Goal: Task Accomplishment & Management: Complete application form

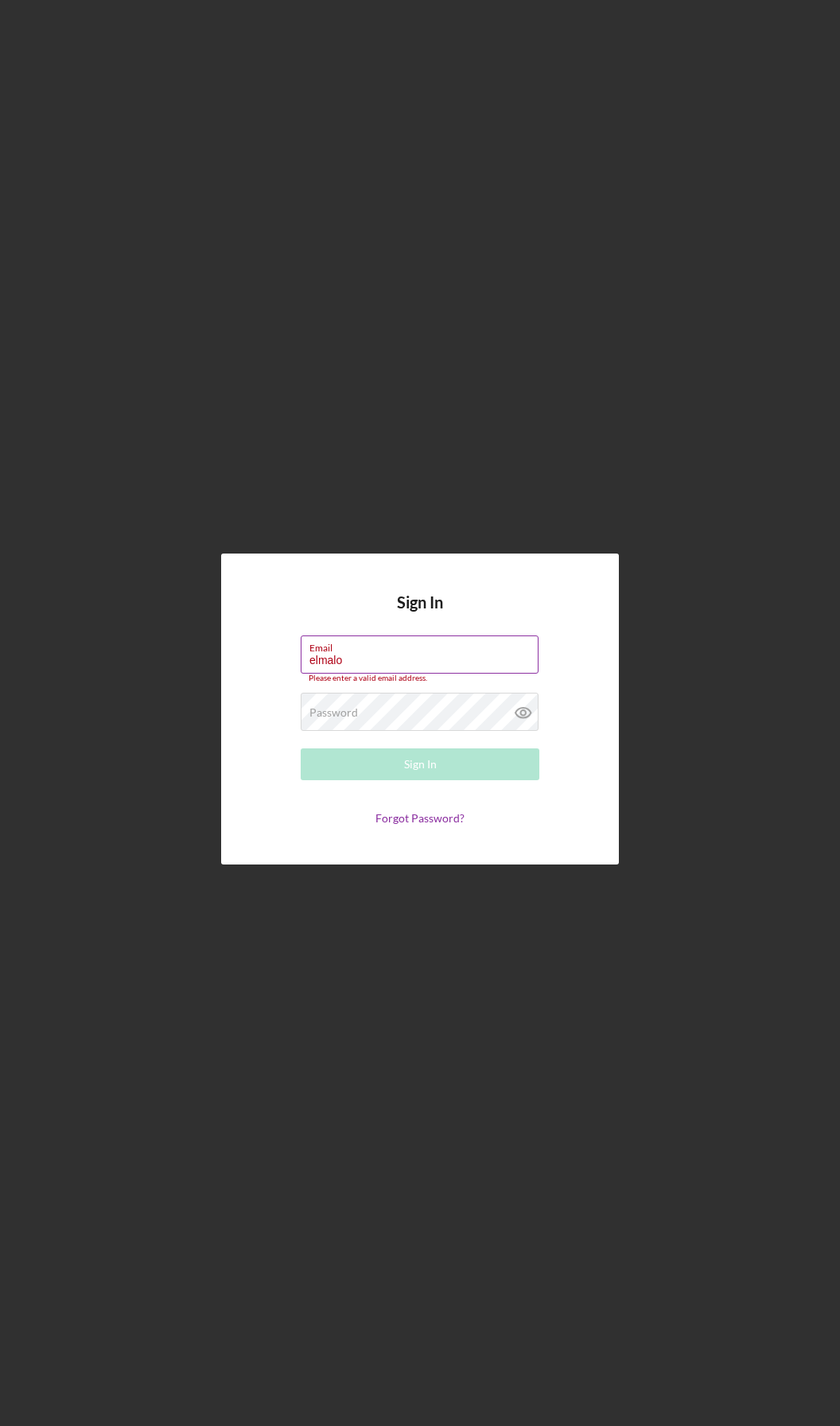
type input "[EMAIL_ADDRESS][DOMAIN_NAME]"
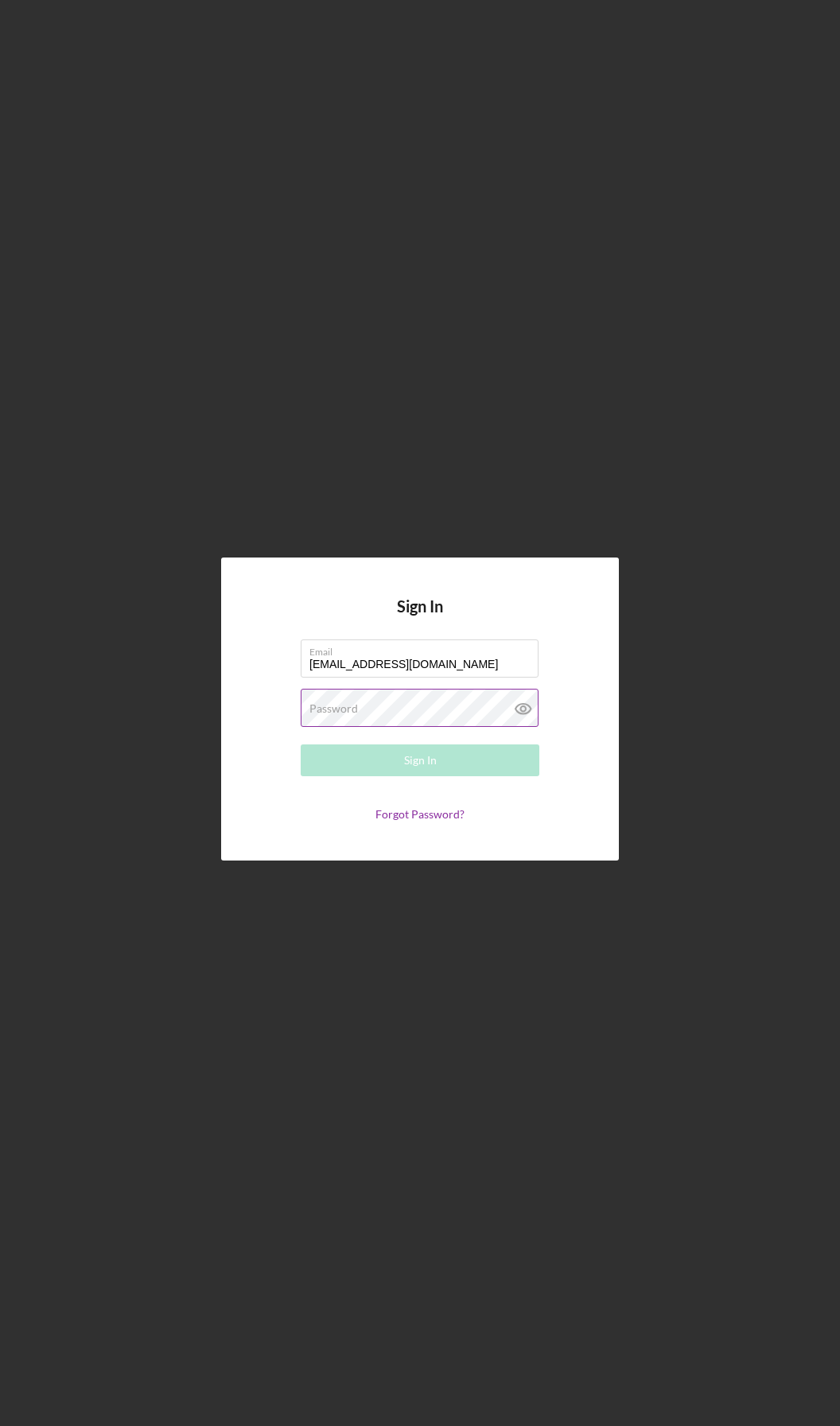
click at [338, 710] on label "Password" at bounding box center [334, 708] width 49 height 13
click at [445, 775] on button "Sign In" at bounding box center [420, 760] width 238 height 32
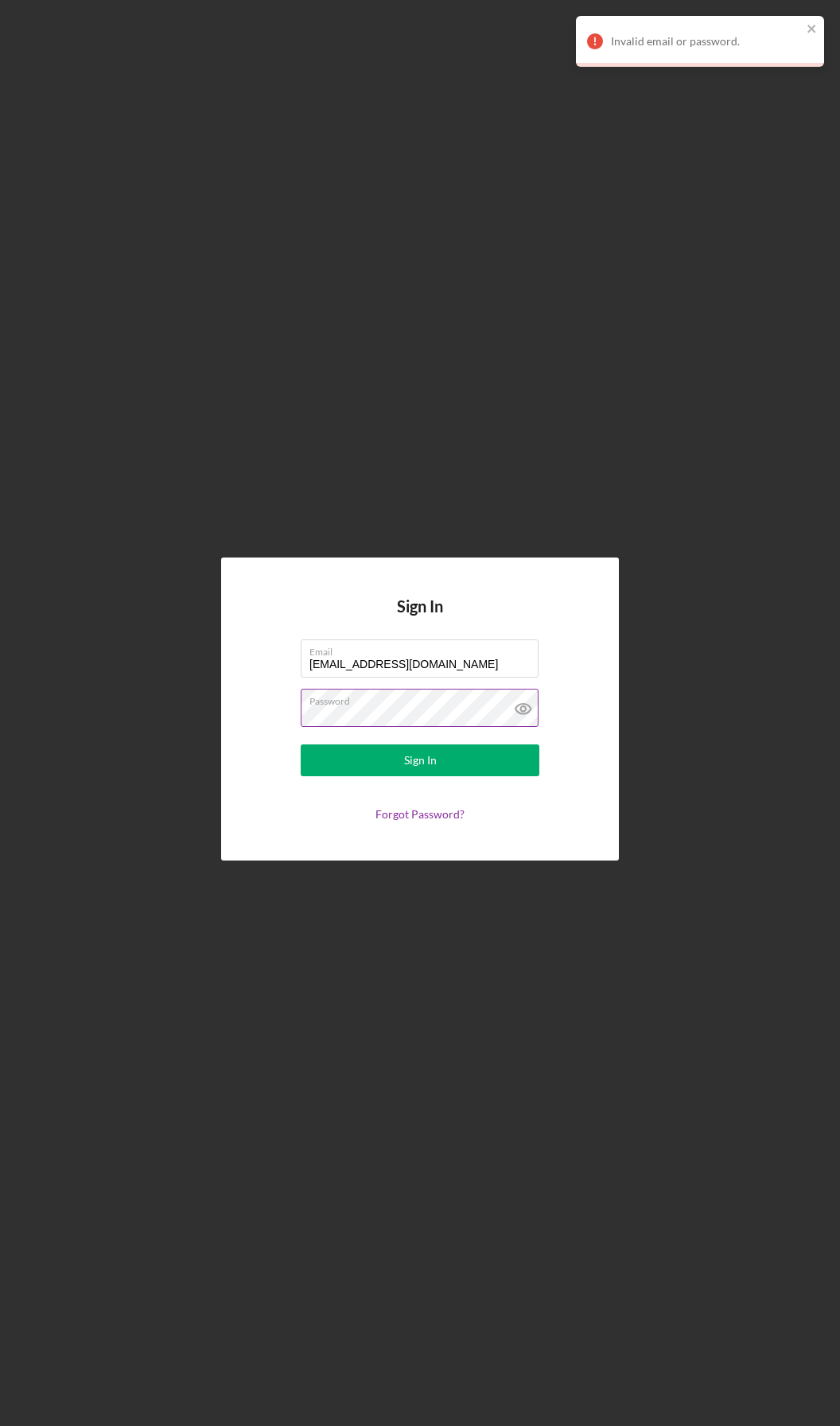
click at [521, 710] on icon at bounding box center [522, 709] width 5 height 5
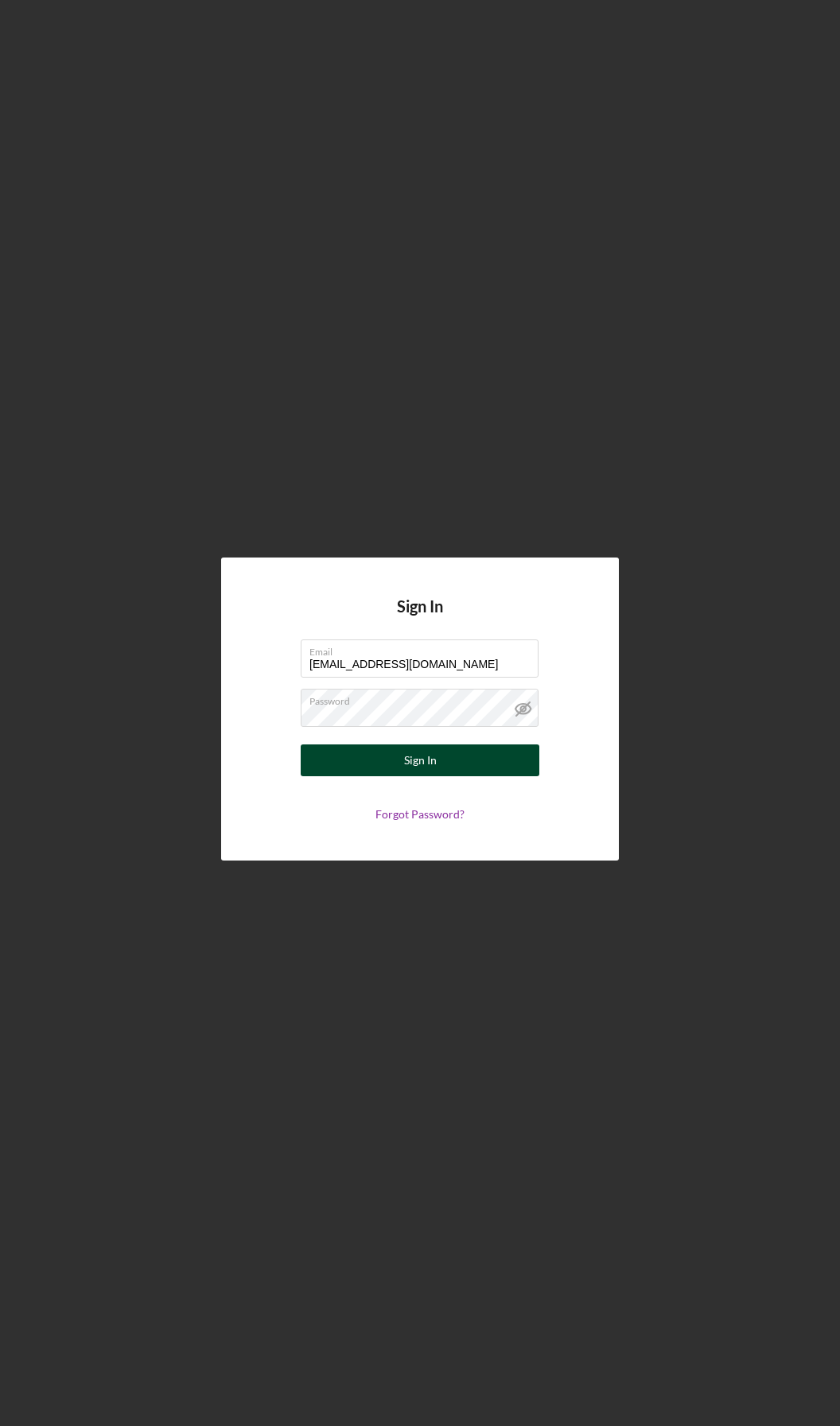
click at [437, 774] on button "Sign In" at bounding box center [420, 760] width 238 height 32
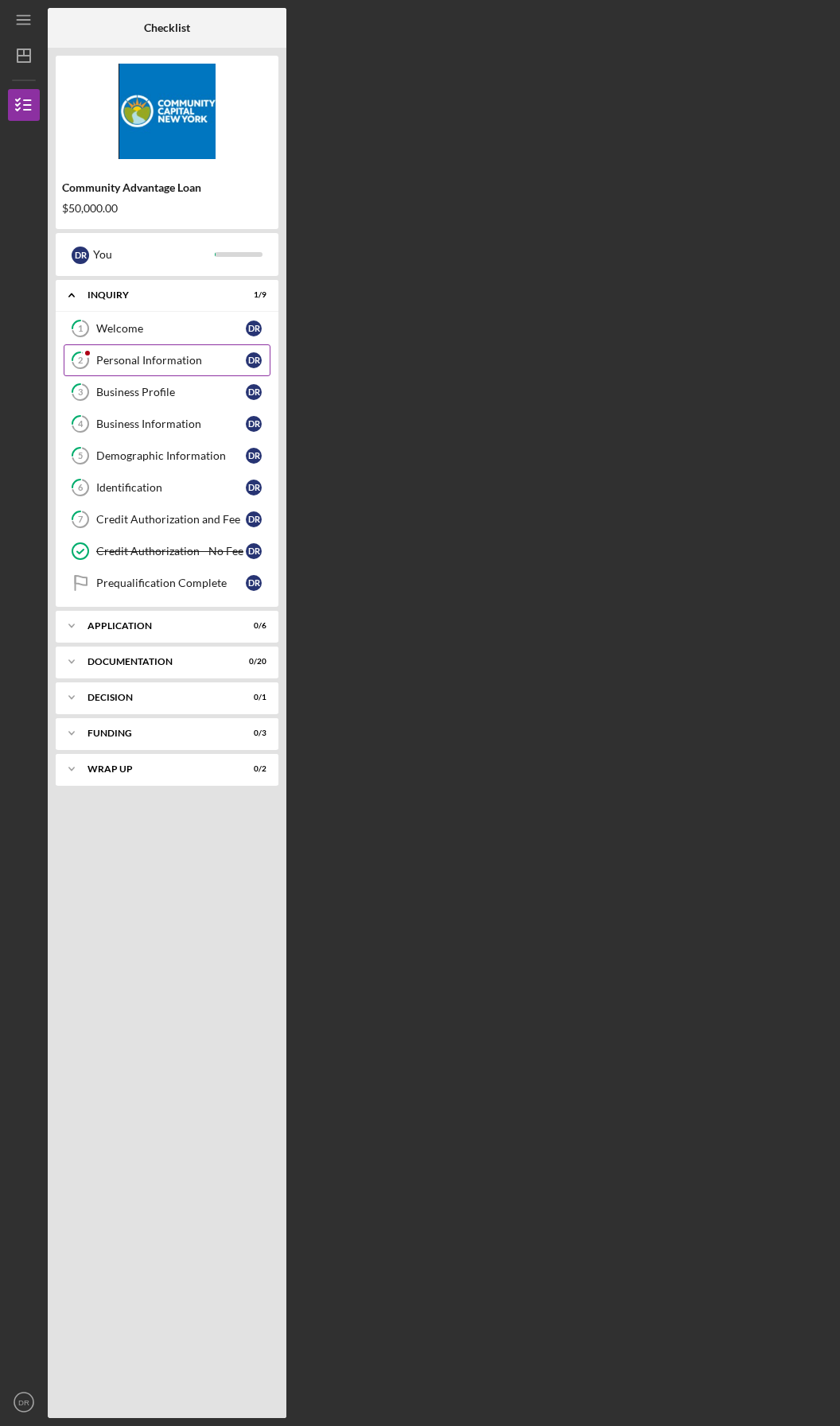
click at [147, 359] on div "Personal Information" at bounding box center [170, 360] width 149 height 13
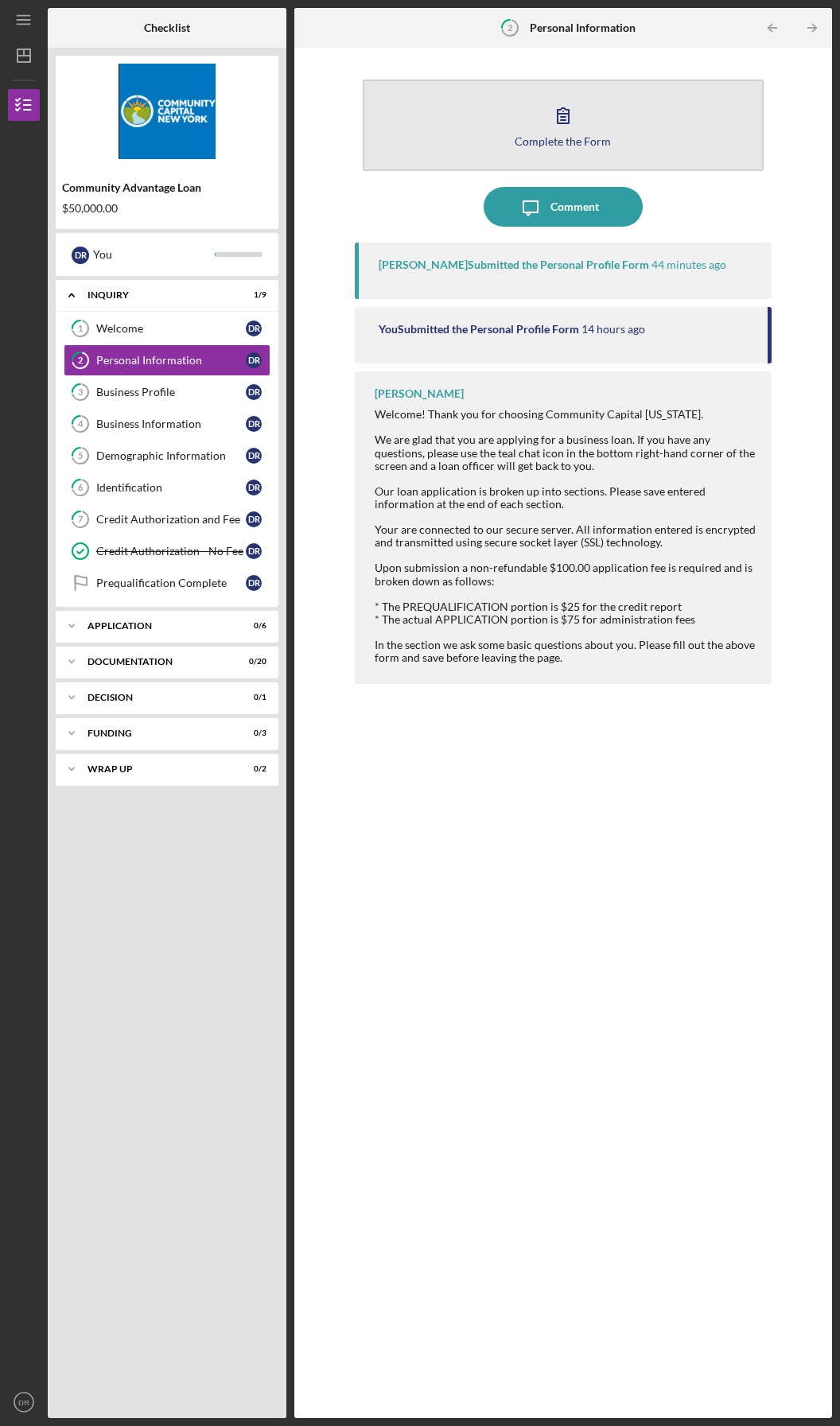
click at [597, 129] on button "Complete the Form Form" at bounding box center [563, 125] width 402 height 92
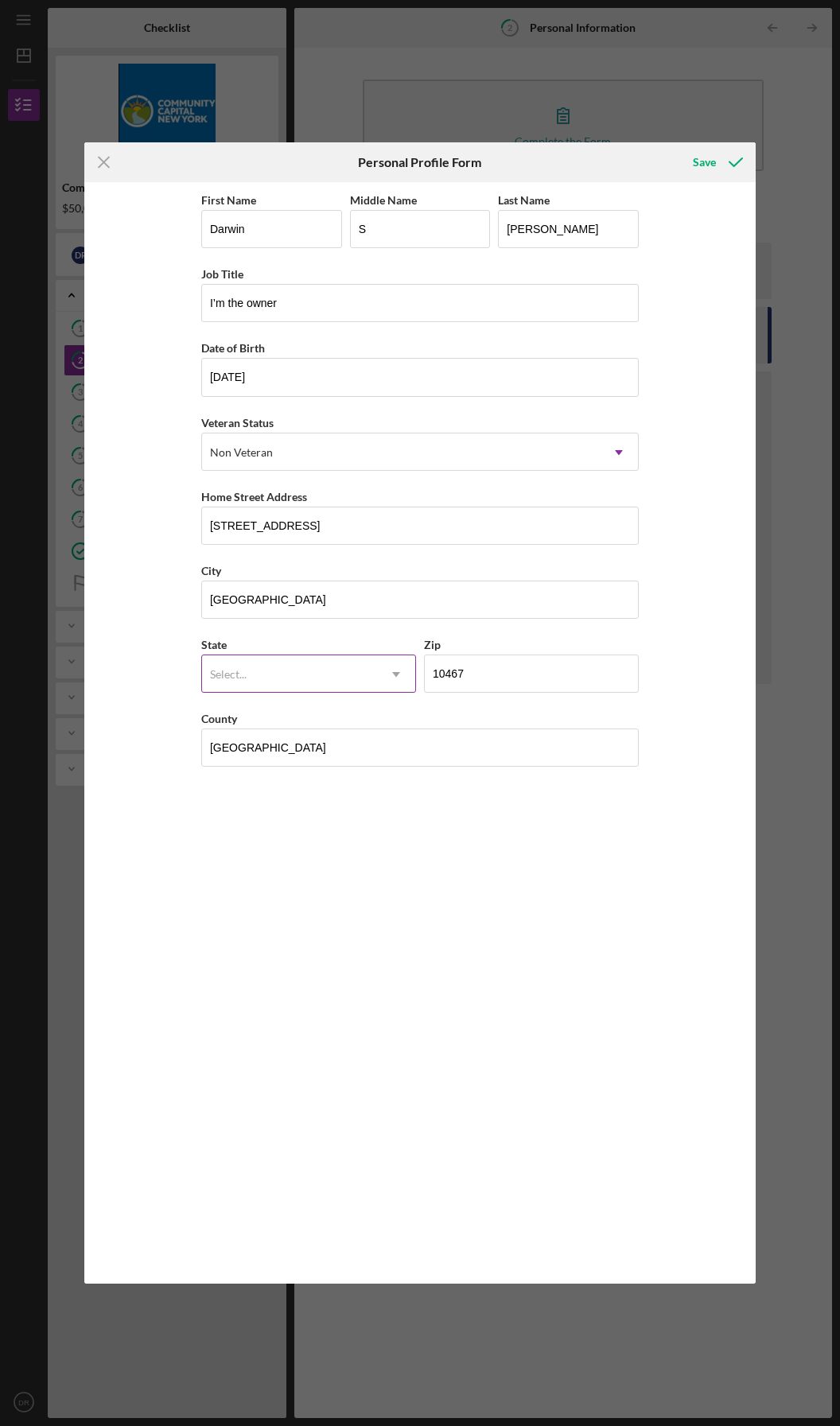
click at [244, 661] on div "Select..." at bounding box center [290, 674] width 175 height 36
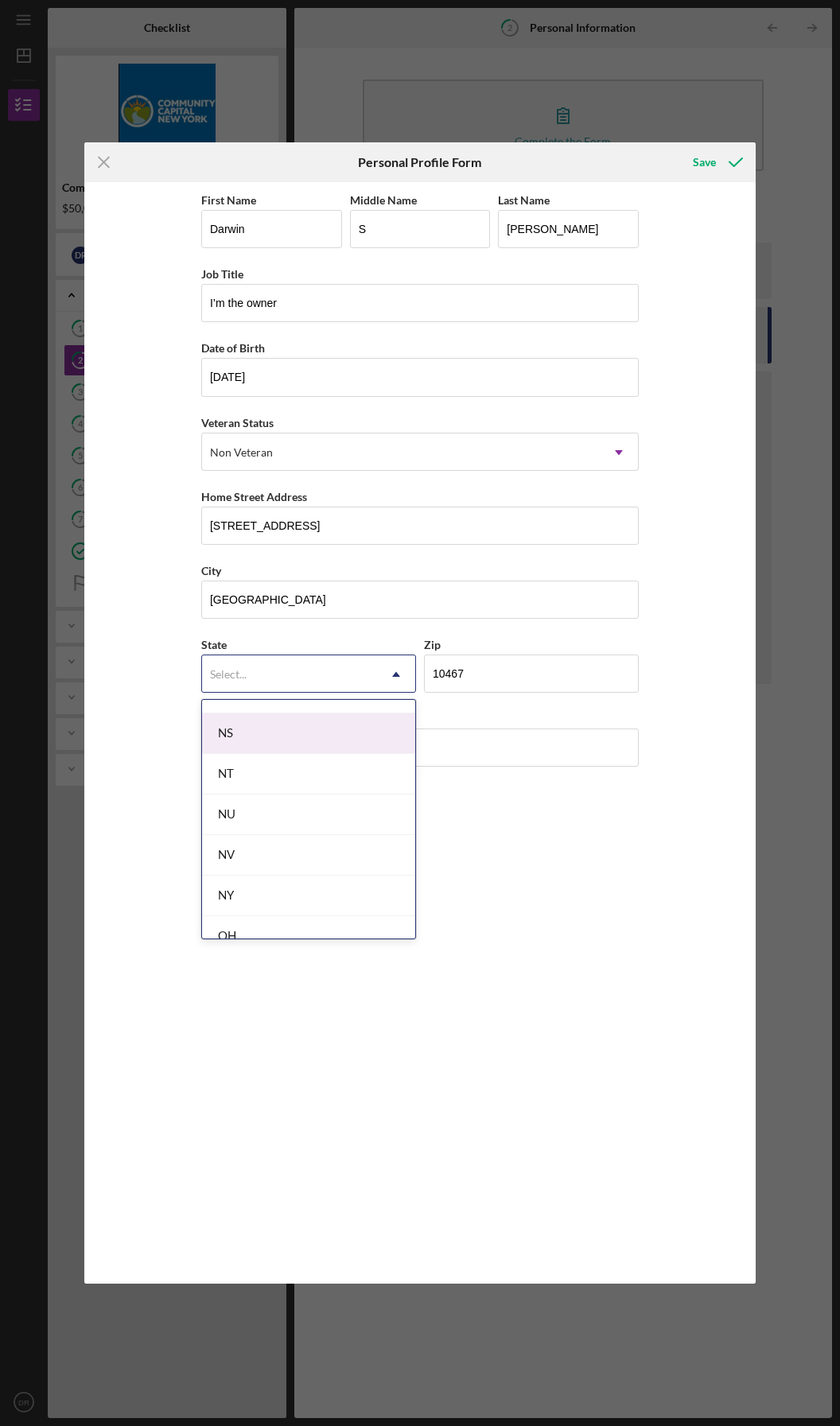
scroll to position [1909, 0]
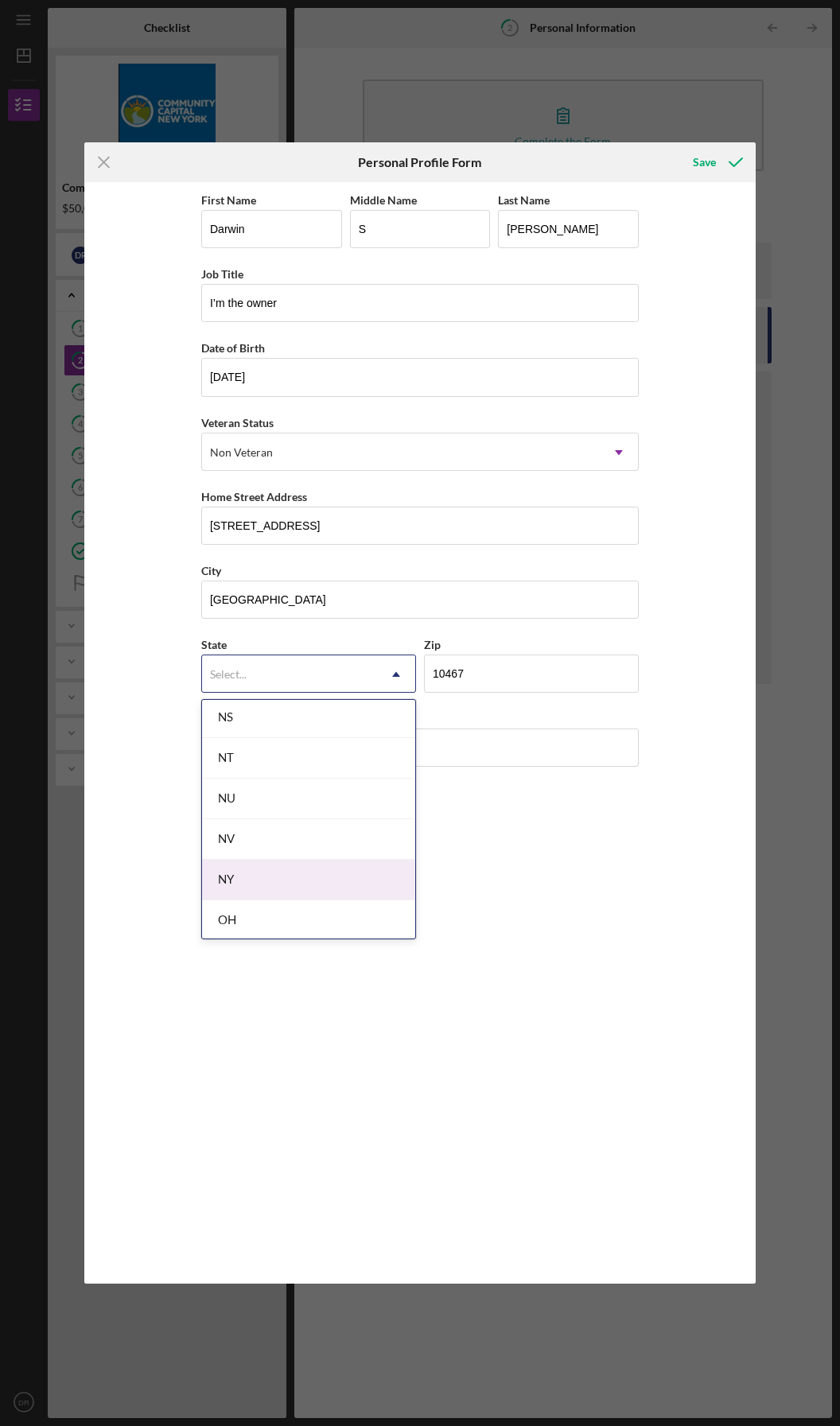
click at [238, 878] on div "NY" at bounding box center [308, 880] width 213 height 40
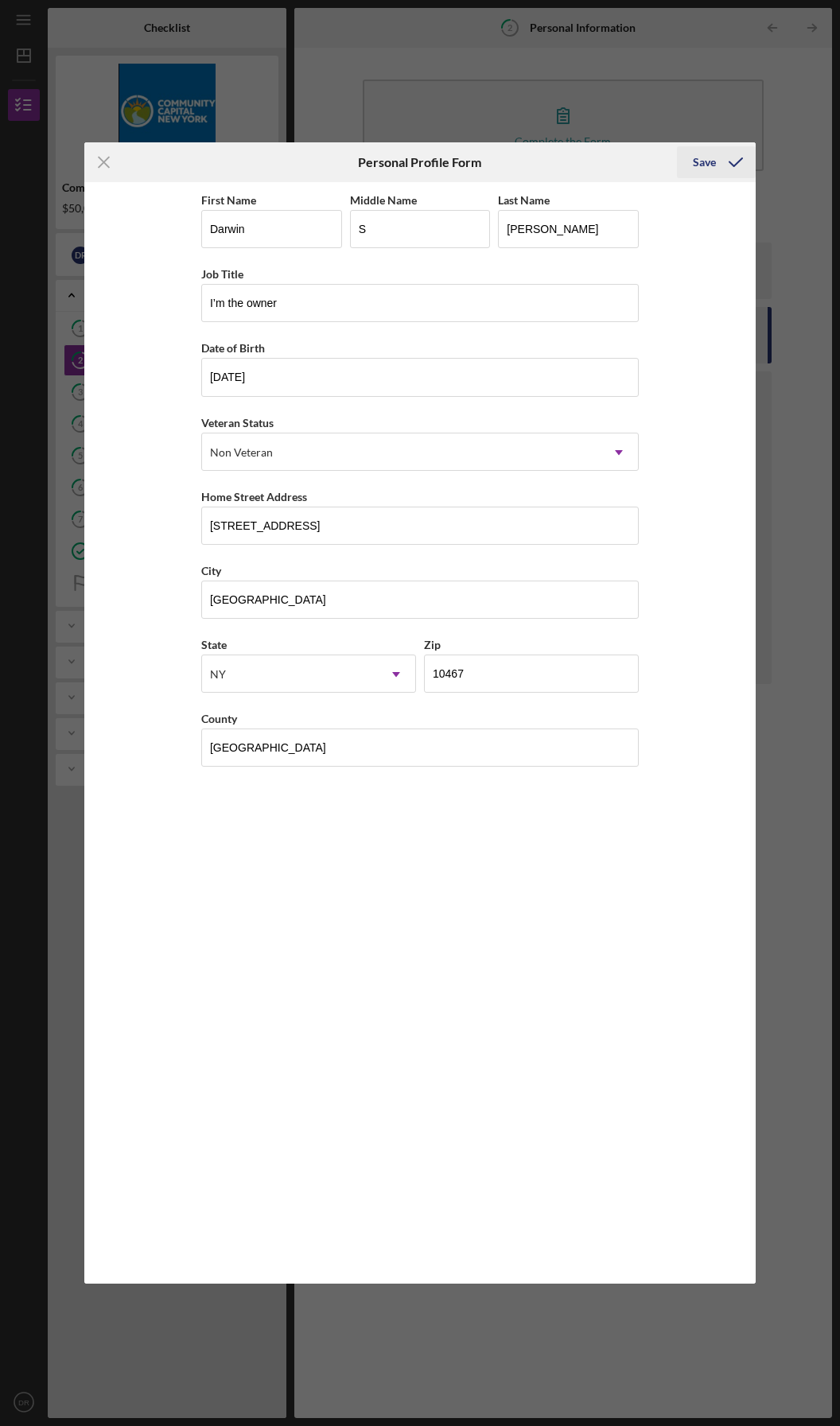
click at [750, 158] on icon "submit" at bounding box center [735, 162] width 40 height 40
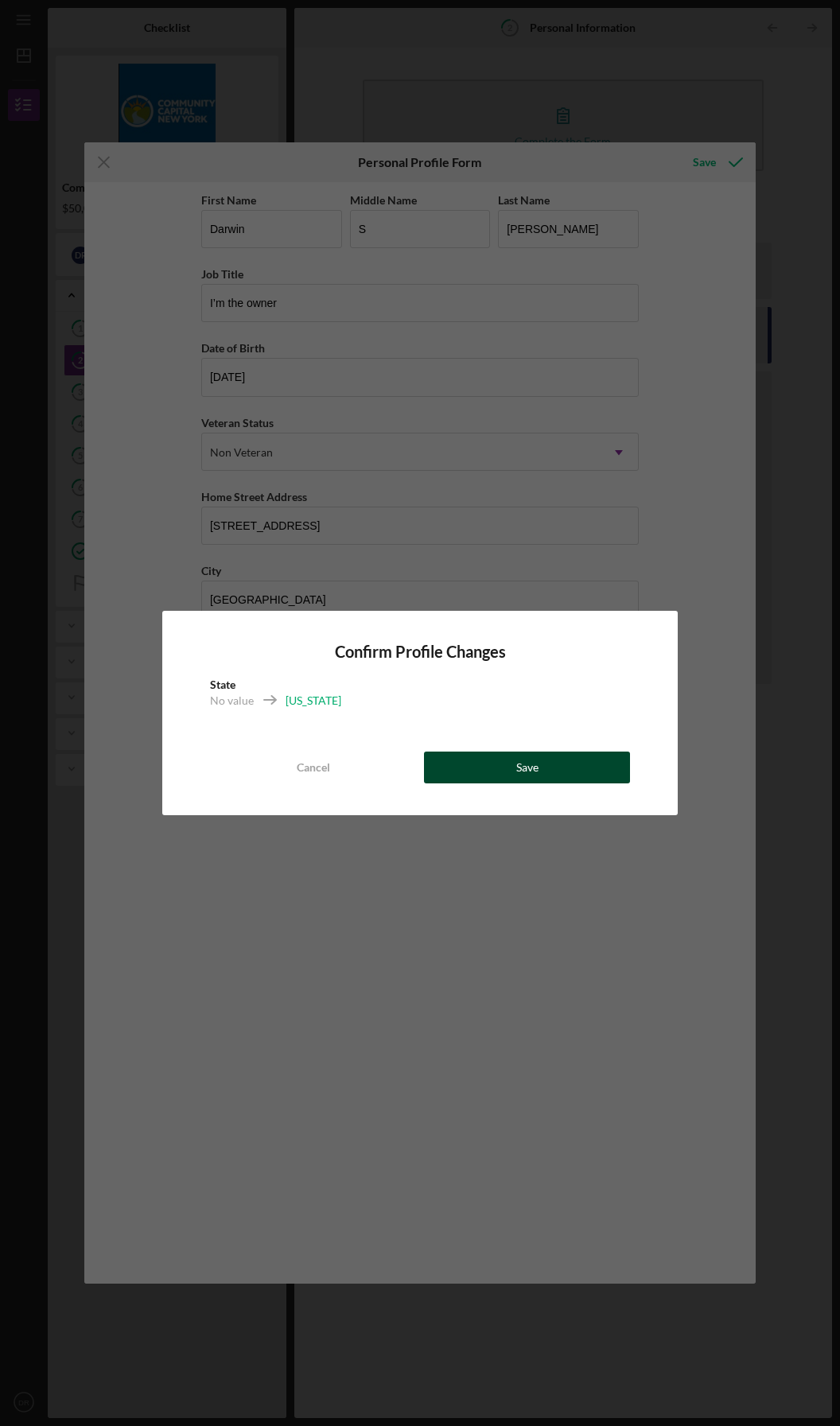
click at [525, 769] on div "Save" at bounding box center [527, 768] width 22 height 32
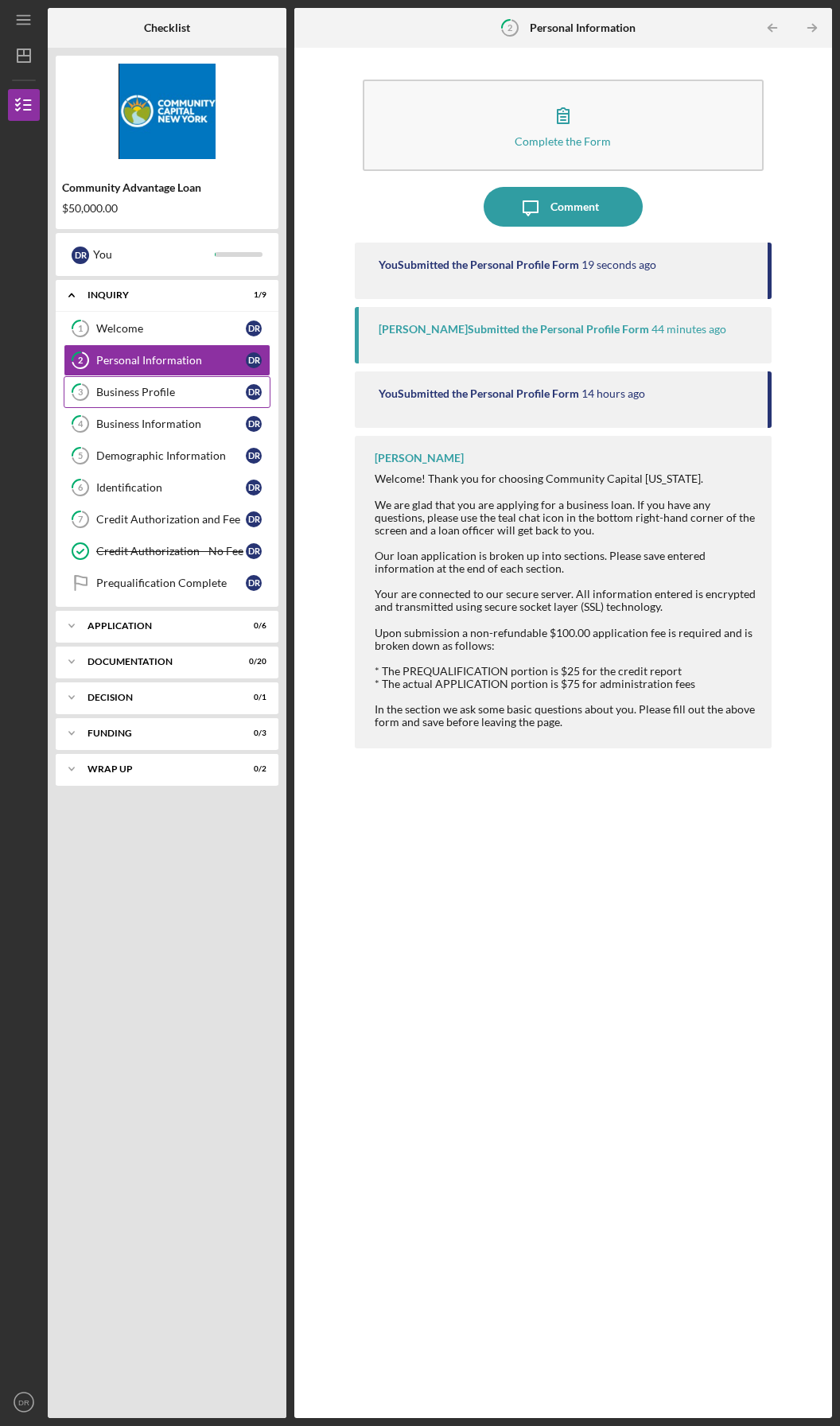
click at [150, 392] on div "Business Profile" at bounding box center [170, 392] width 149 height 13
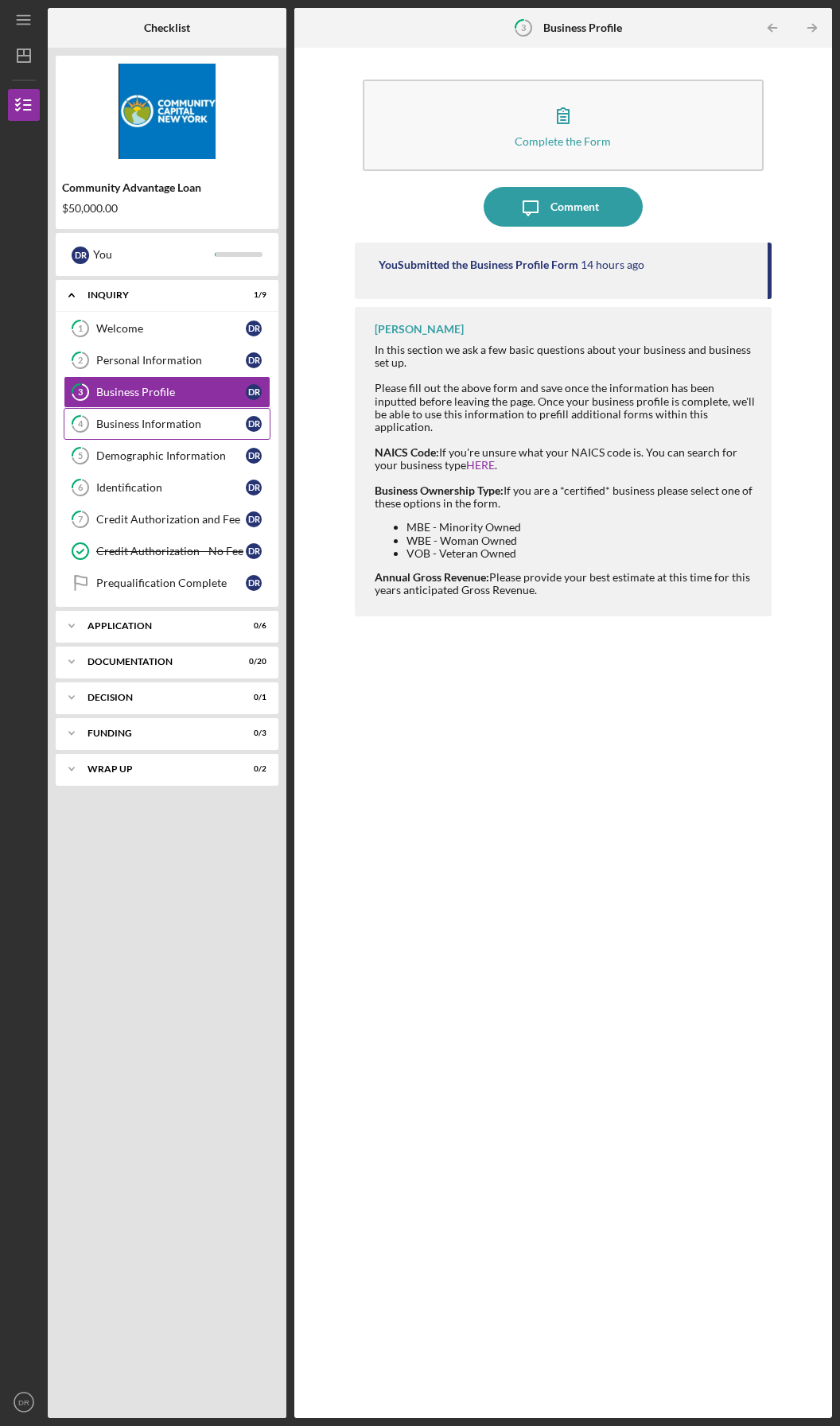
click at [121, 416] on link "4 Business Information D R" at bounding box center [166, 424] width 206 height 32
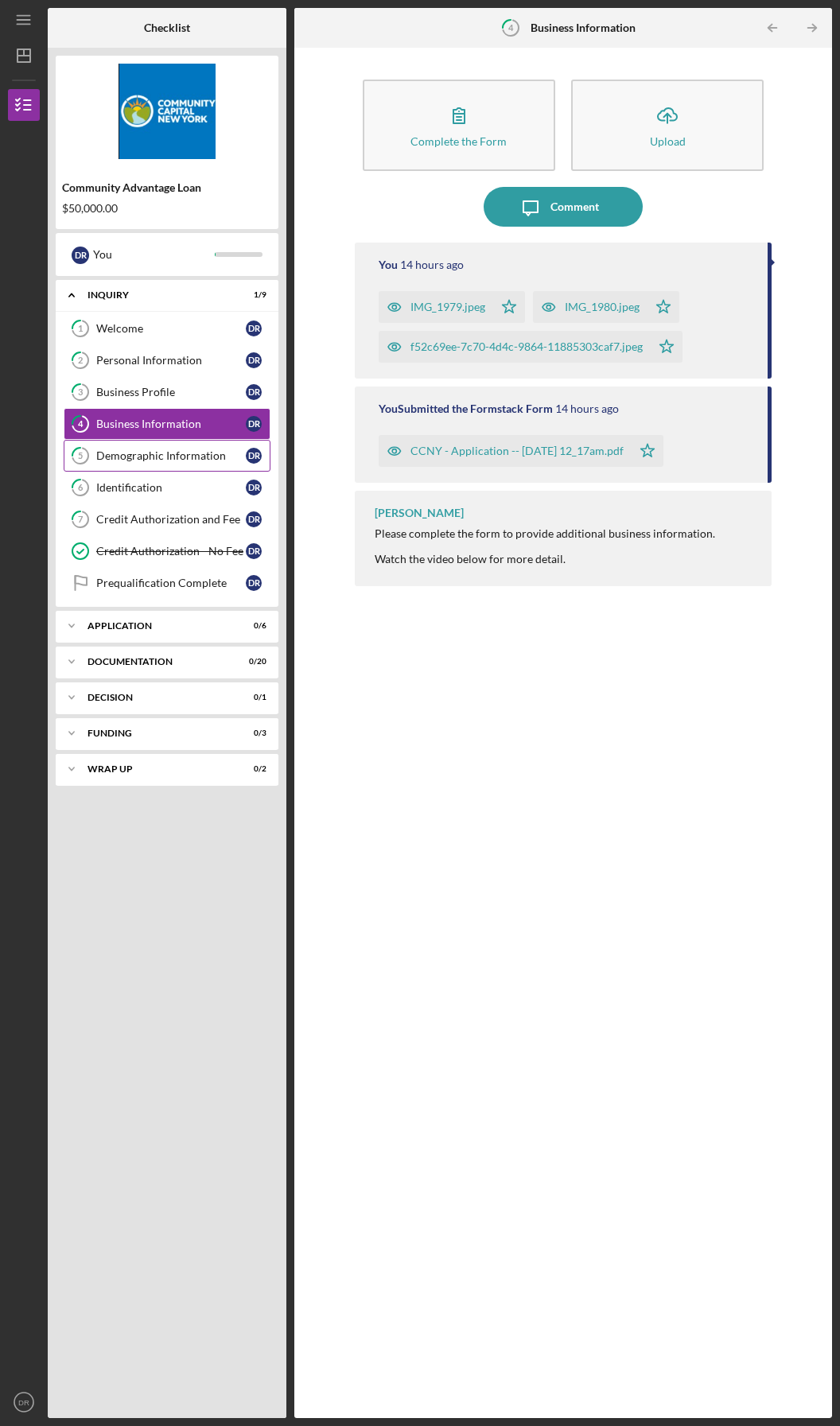
click at [128, 454] on div "Demographic Information" at bounding box center [170, 455] width 149 height 13
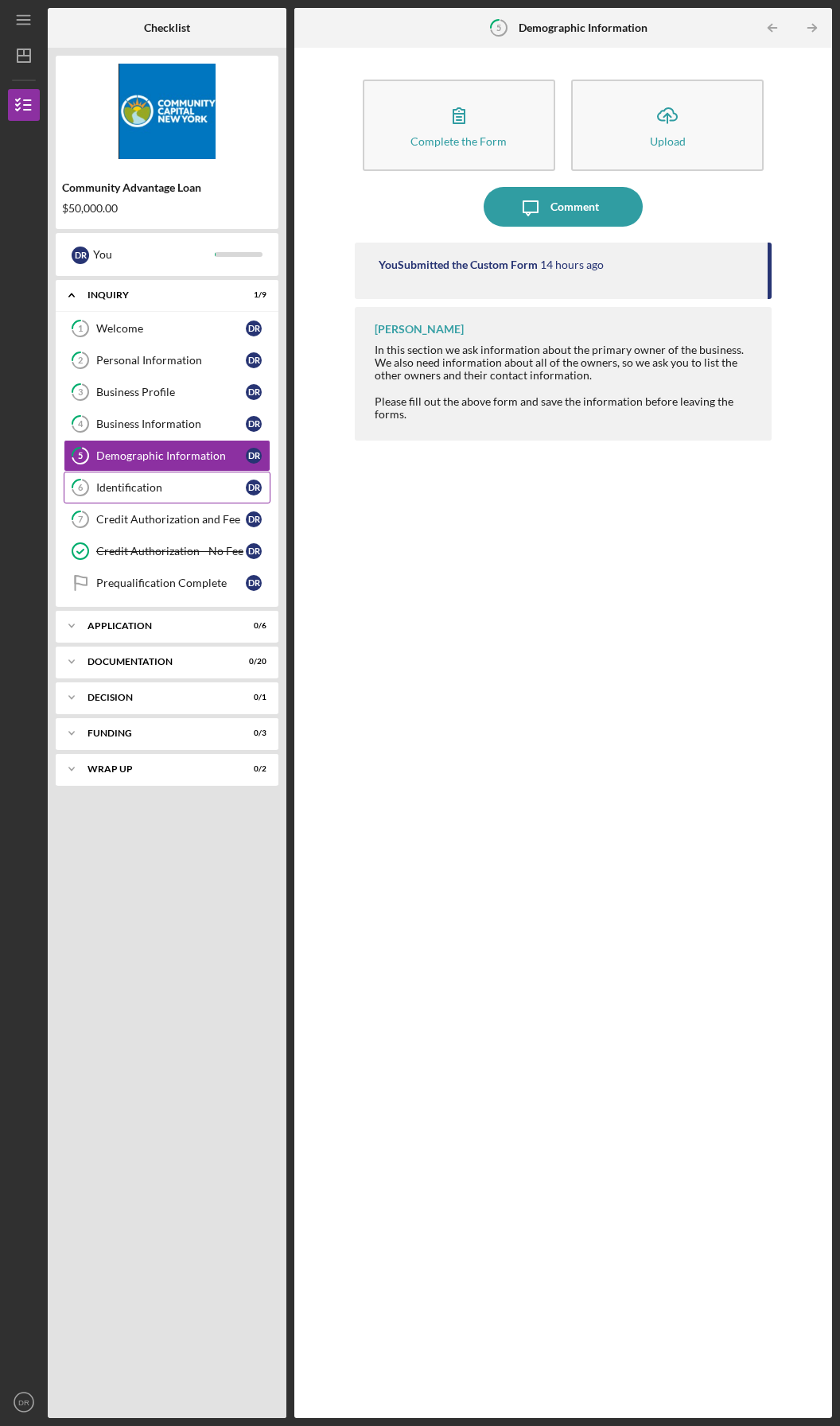
click at [134, 479] on link "6 Identification D R" at bounding box center [166, 488] width 206 height 32
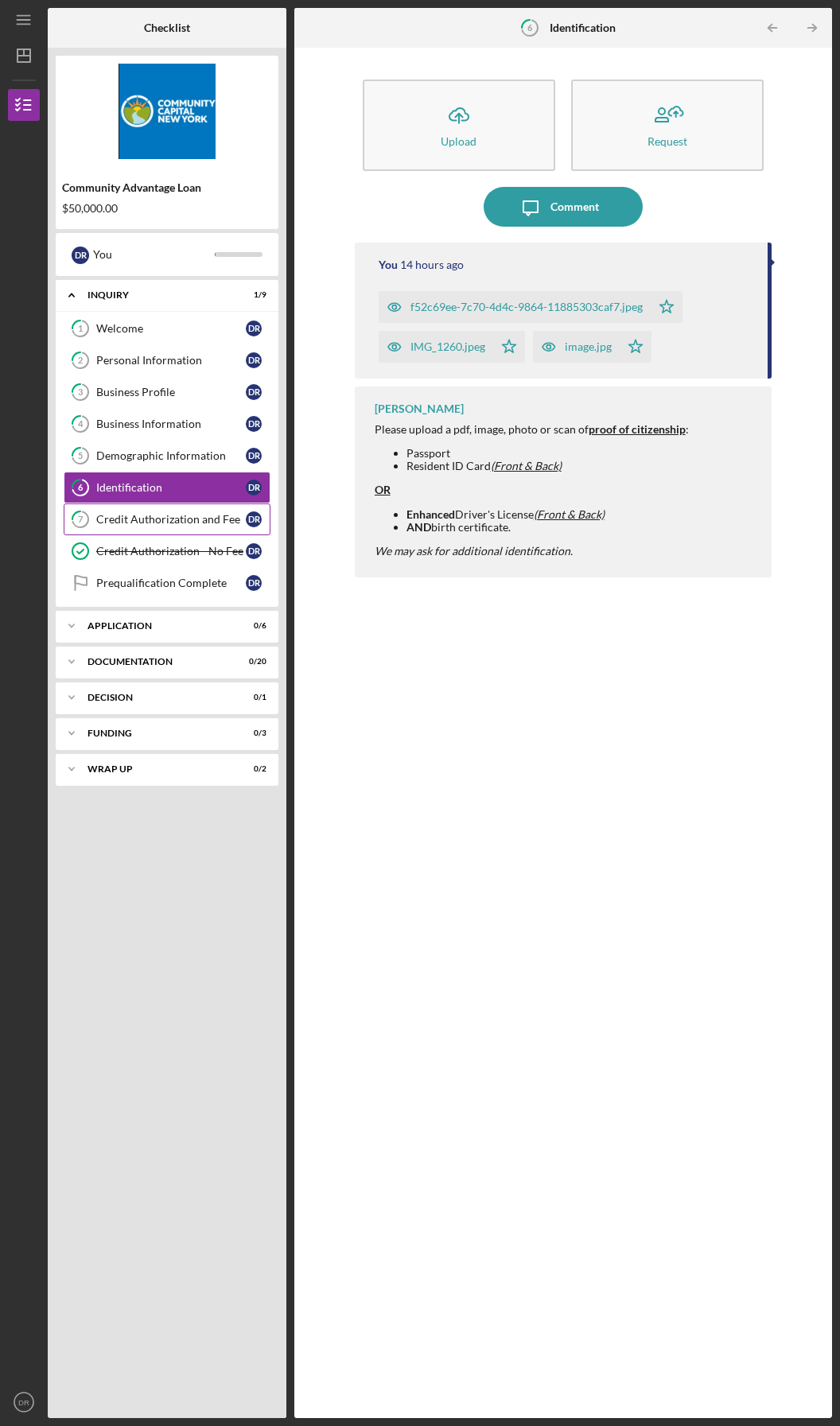
click at [134, 514] on div "Credit Authorization and Fee" at bounding box center [170, 519] width 149 height 13
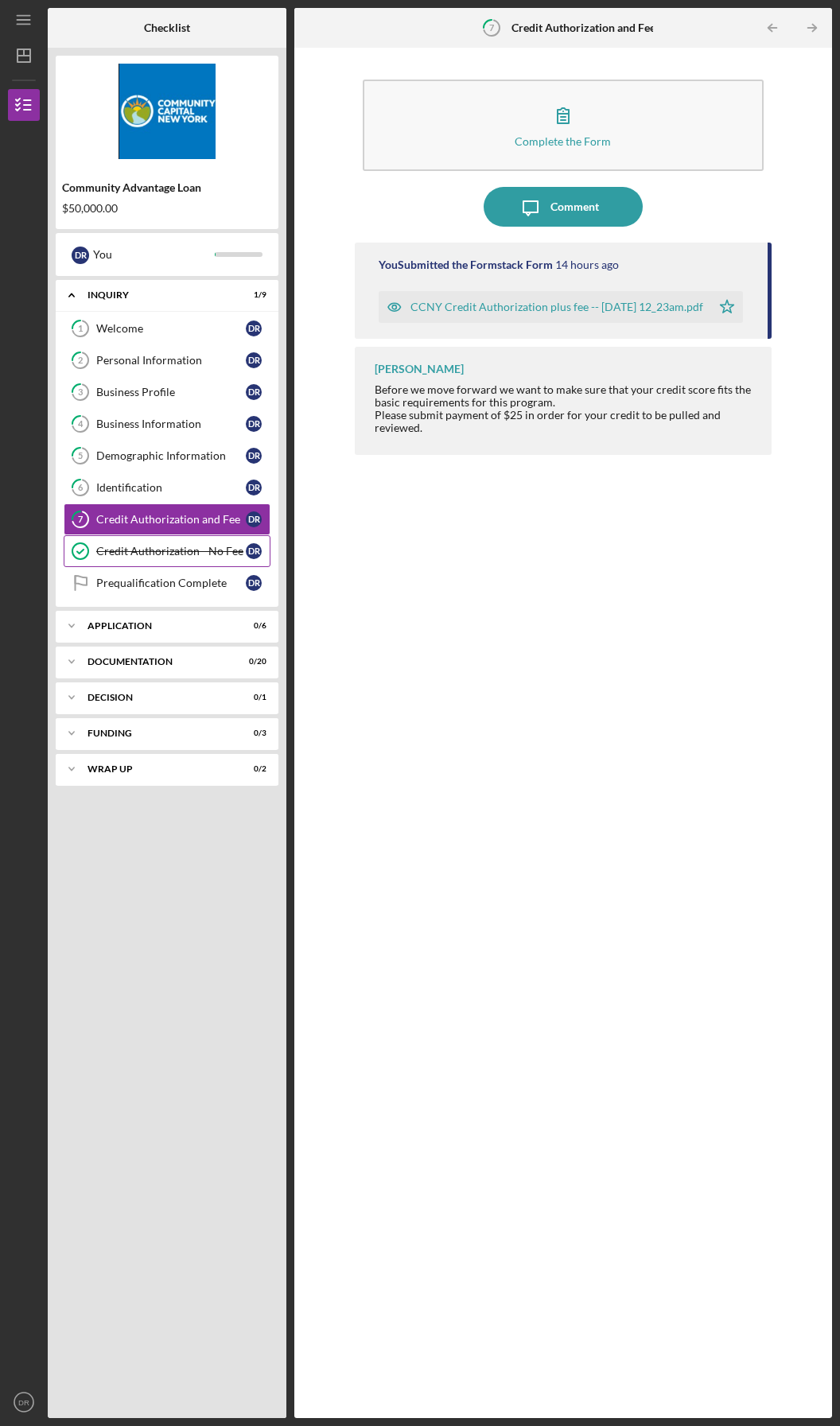
click at [131, 551] on div "Credit Authorization - No Fee" at bounding box center [170, 550] width 149 height 13
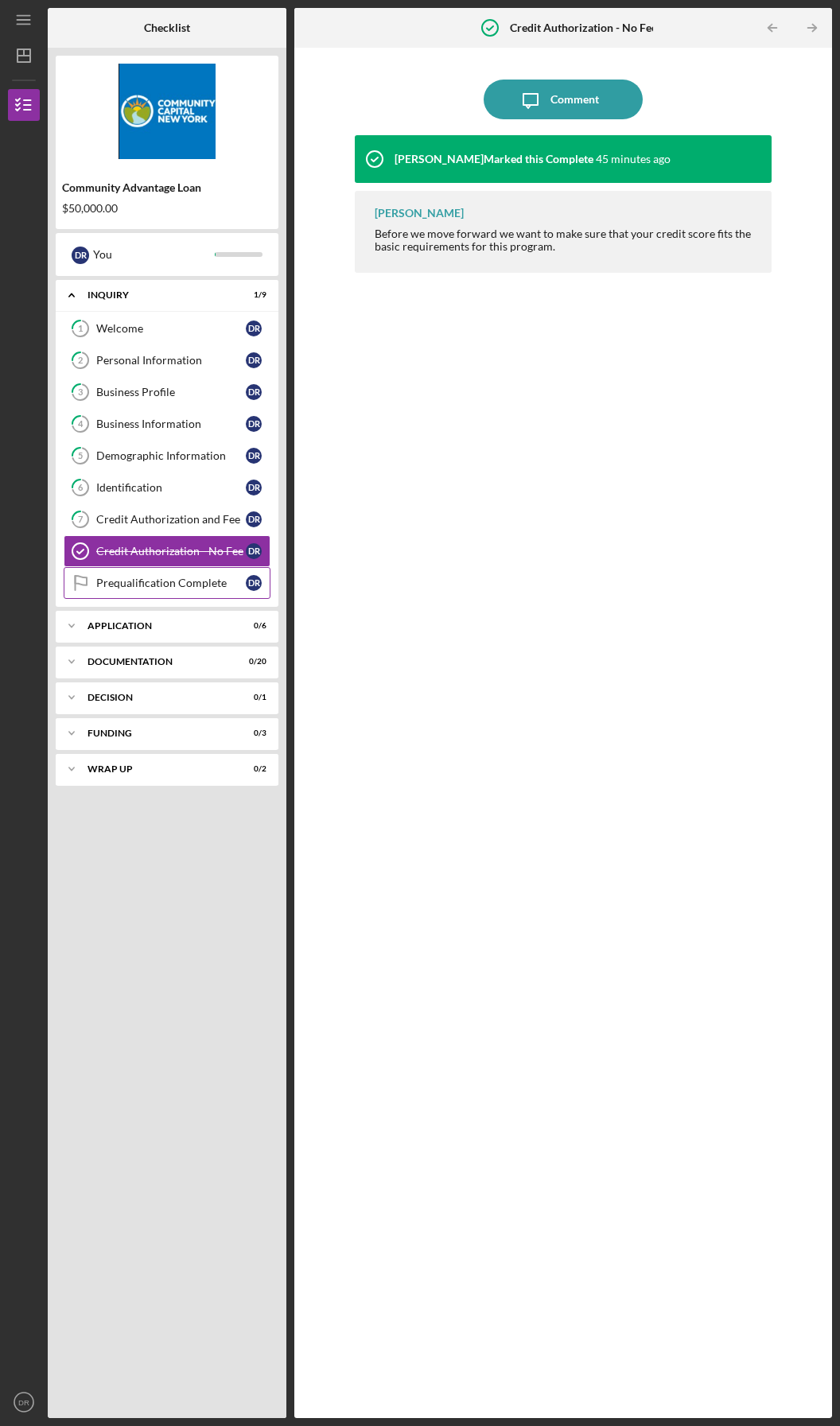
click at [125, 579] on div "Prequalification Complete" at bounding box center [170, 582] width 149 height 13
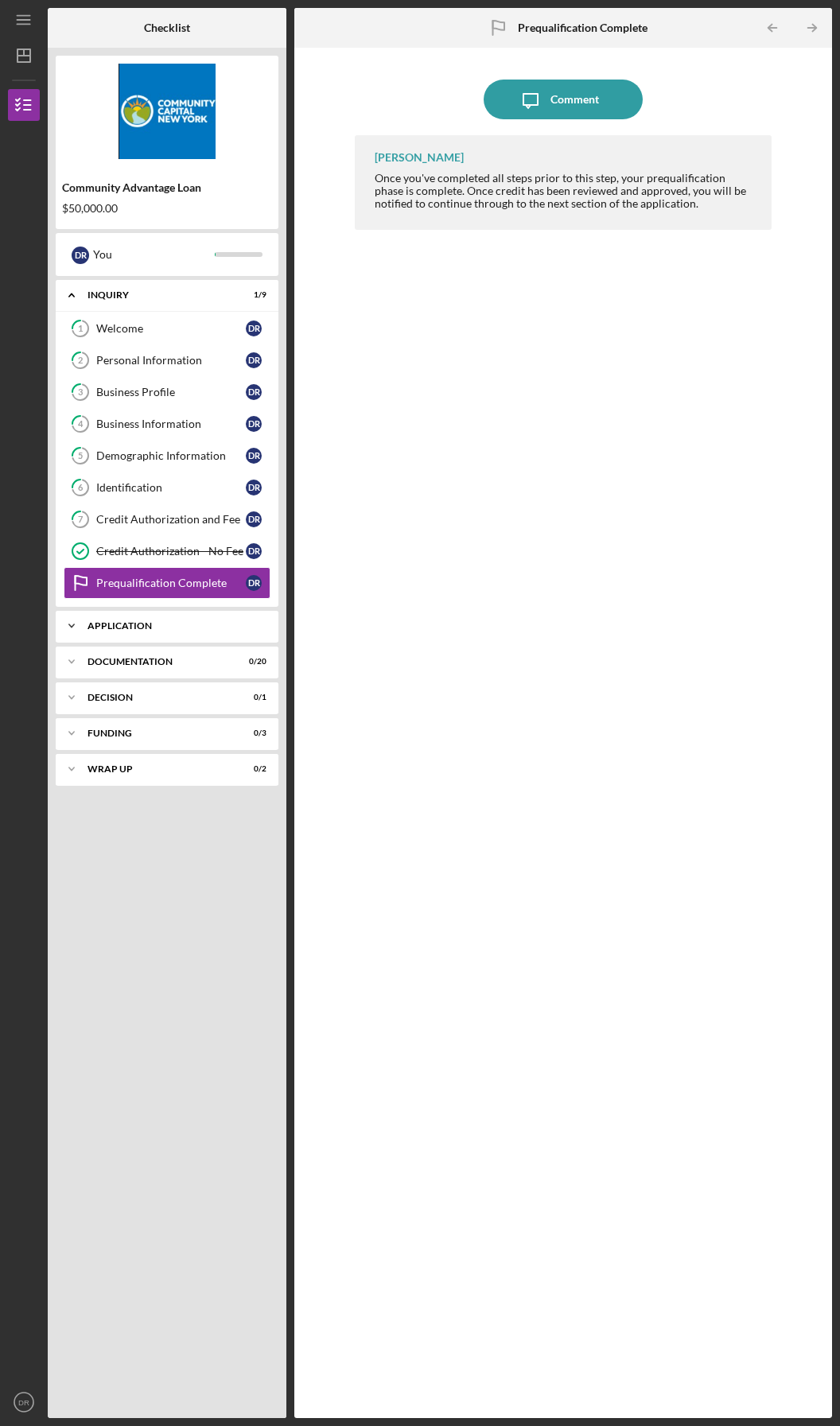
click at [108, 631] on div "Icon/Expander Application 0 / 6" at bounding box center [167, 626] width 222 height 32
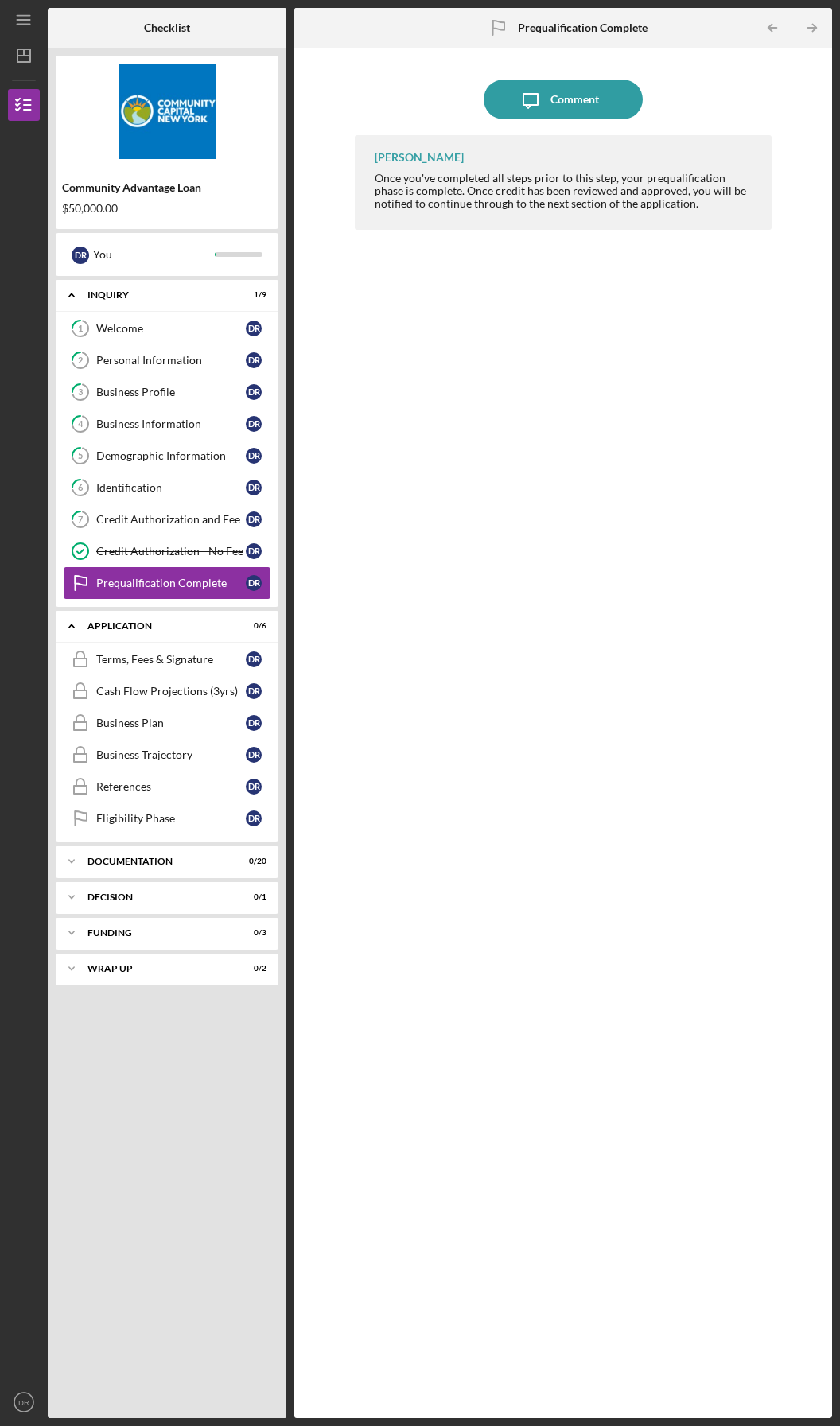
click at [122, 587] on div "Prequalification Complete" at bounding box center [170, 582] width 149 height 13
click at [71, 623] on icon "Icon/Expander" at bounding box center [72, 626] width 32 height 32
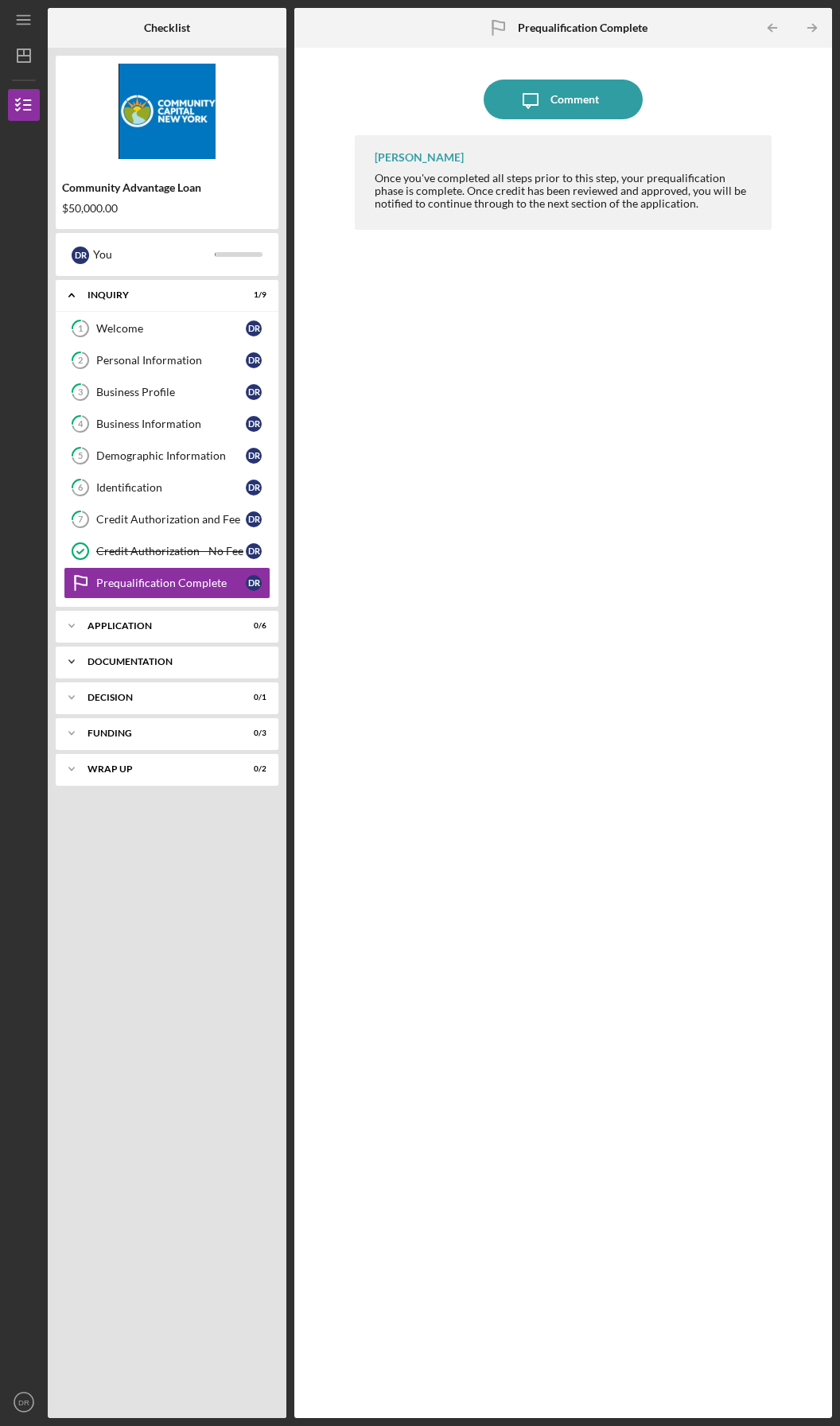
click at [74, 668] on icon "Icon/Expander" at bounding box center [72, 662] width 32 height 32
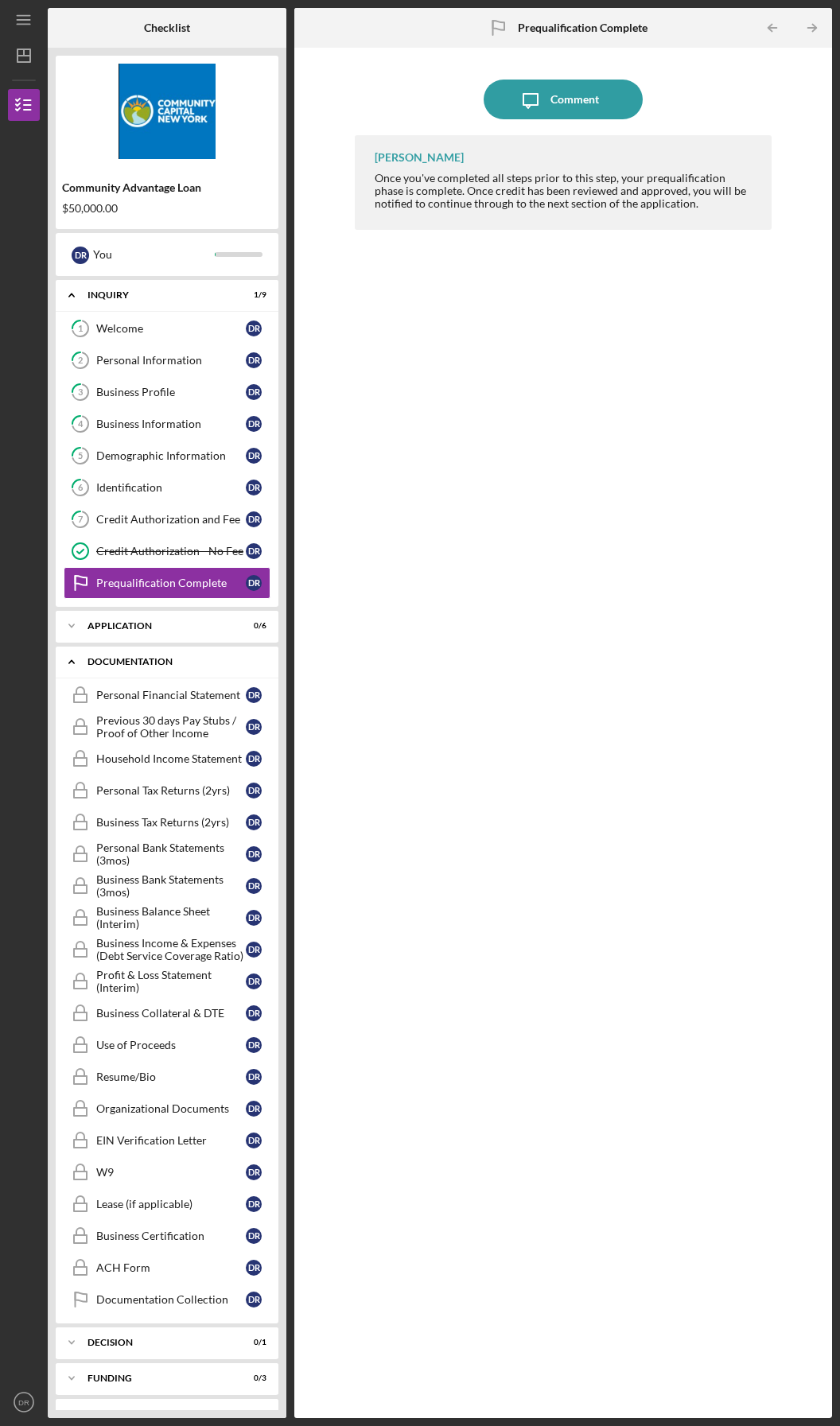
click at [75, 663] on icon "Icon/Expander" at bounding box center [72, 662] width 32 height 32
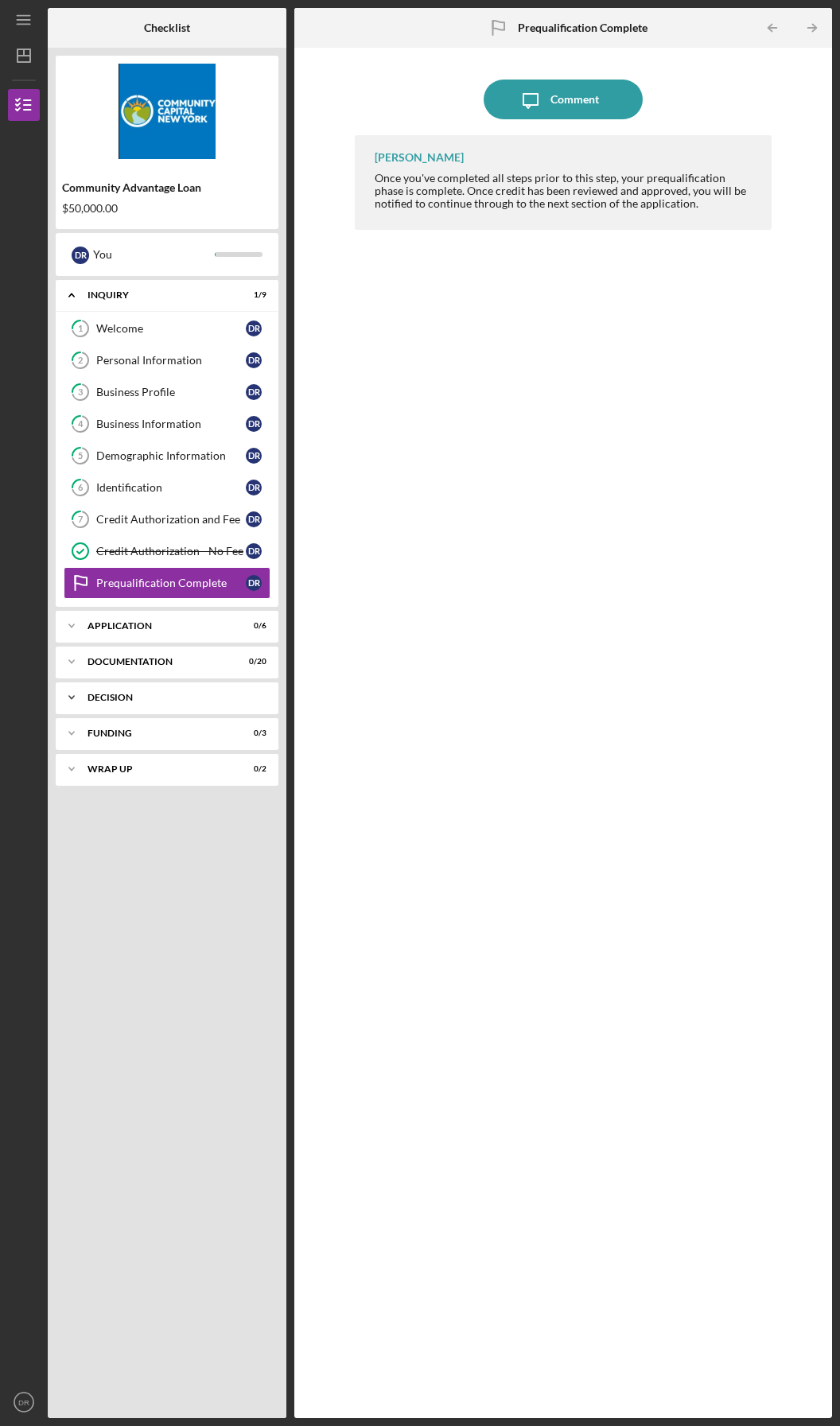
click at [72, 694] on icon "Icon/Expander" at bounding box center [72, 698] width 32 height 32
click at [72, 697] on polyline at bounding box center [72, 699] width 5 height 3
click at [73, 729] on icon "Icon/Expander" at bounding box center [72, 733] width 32 height 32
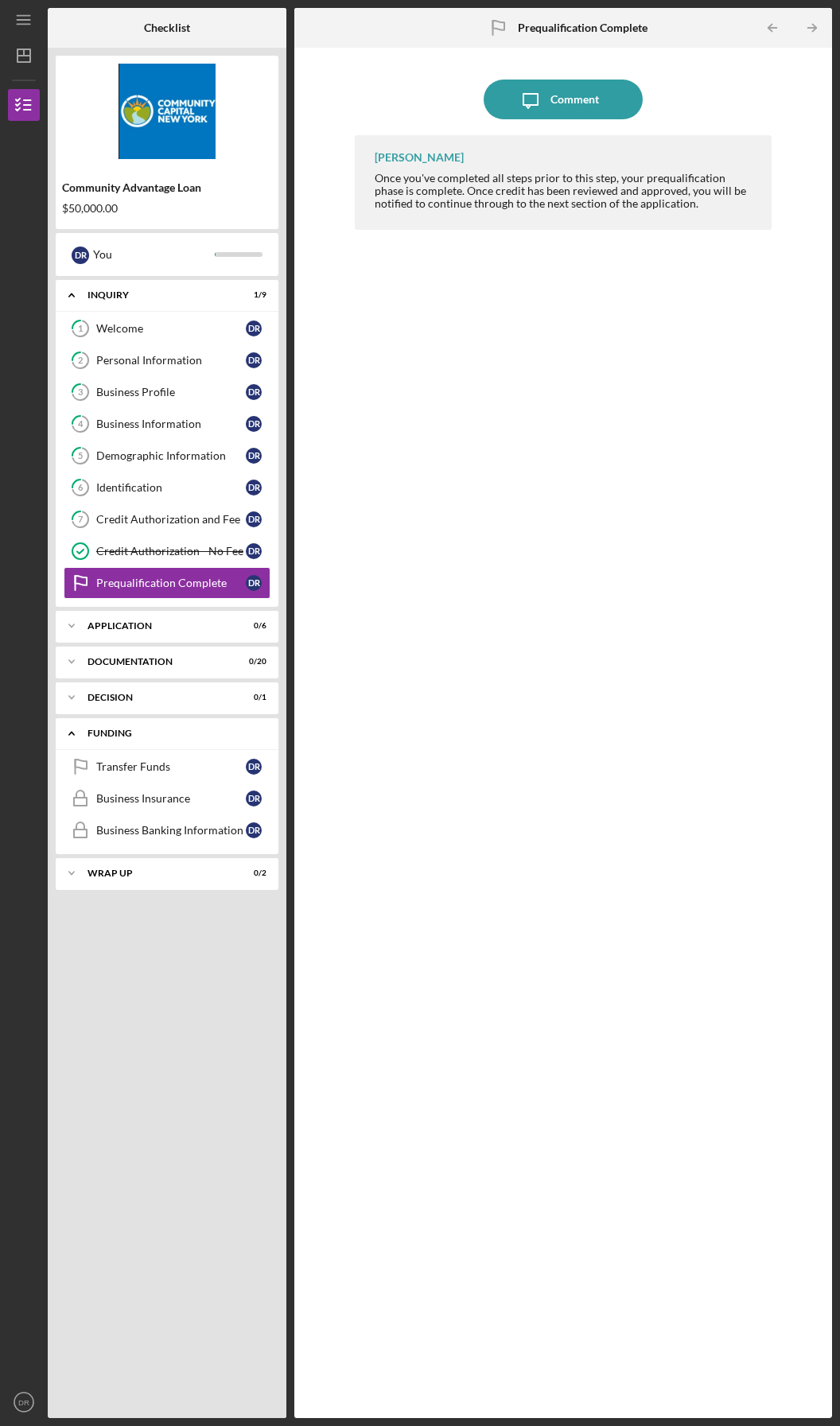
click at [73, 729] on icon "Icon/Expander" at bounding box center [72, 733] width 32 height 32
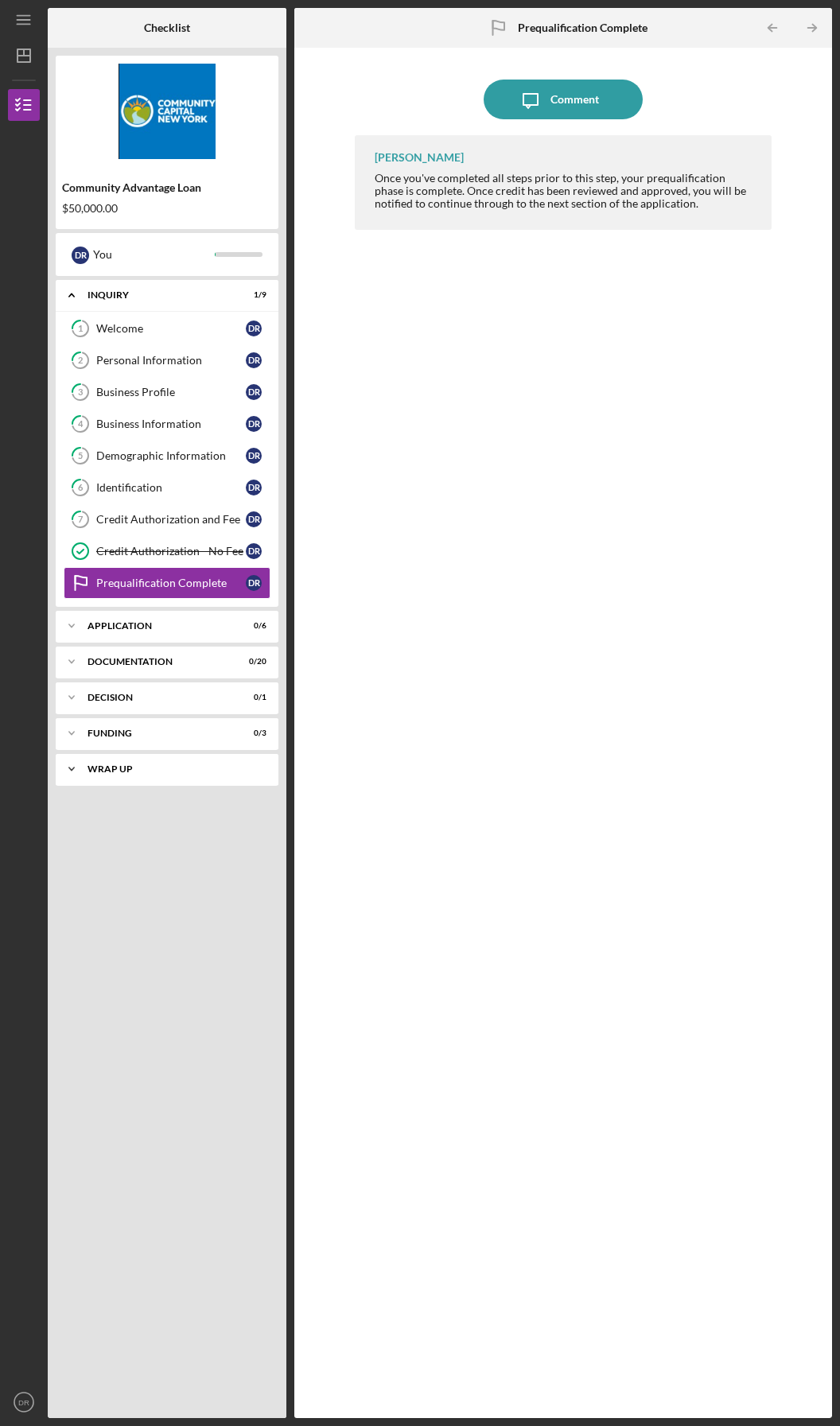
click at [72, 769] on polyline at bounding box center [72, 769] width 5 height 3
click at [19, 220] on div at bounding box center [24, 437] width 32 height 633
click at [19, 14] on icon "Icon/Menu" at bounding box center [24, 20] width 35 height 35
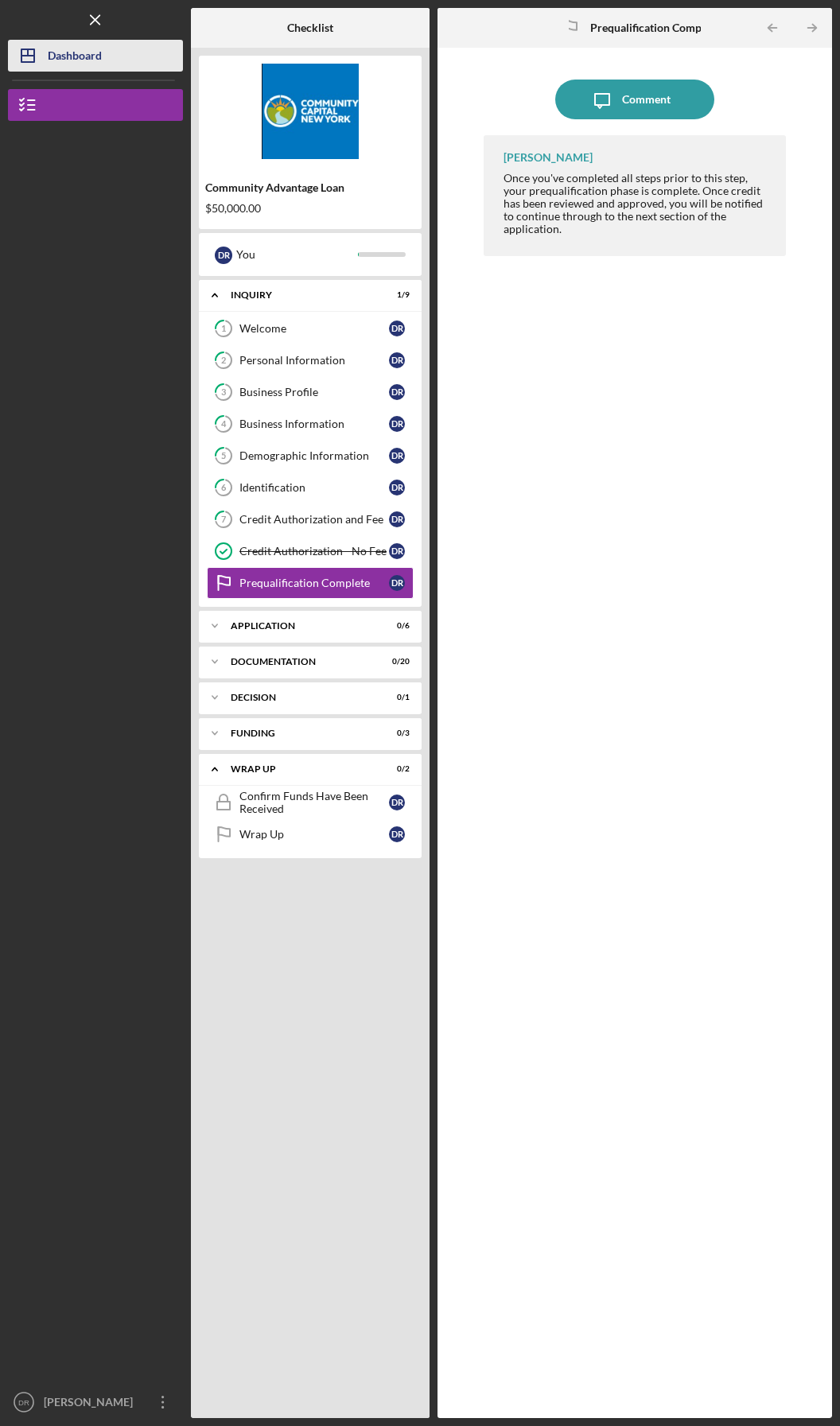
click at [71, 56] on div "Dashboard" at bounding box center [75, 57] width 54 height 35
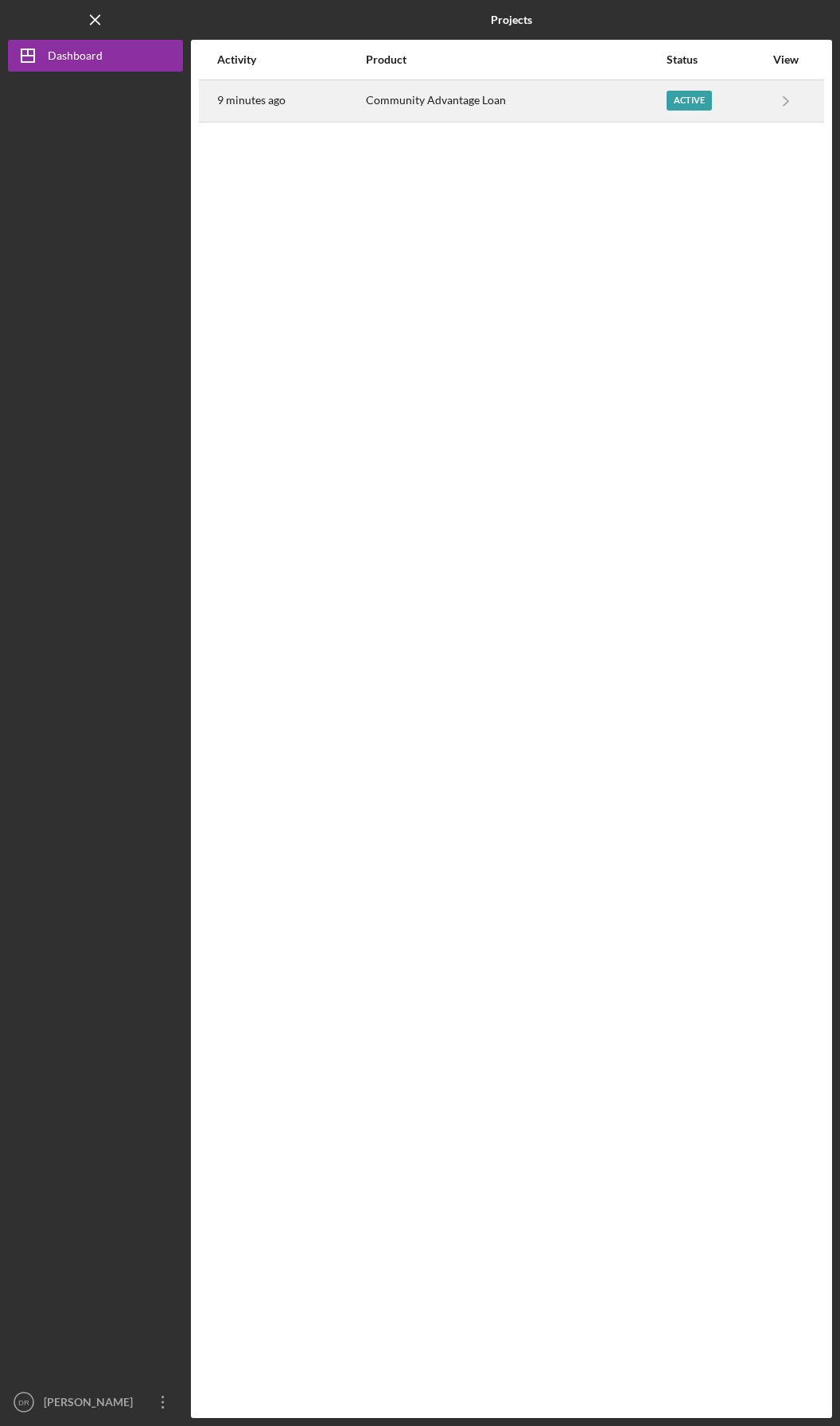
click at [682, 99] on div "Active" at bounding box center [689, 101] width 45 height 20
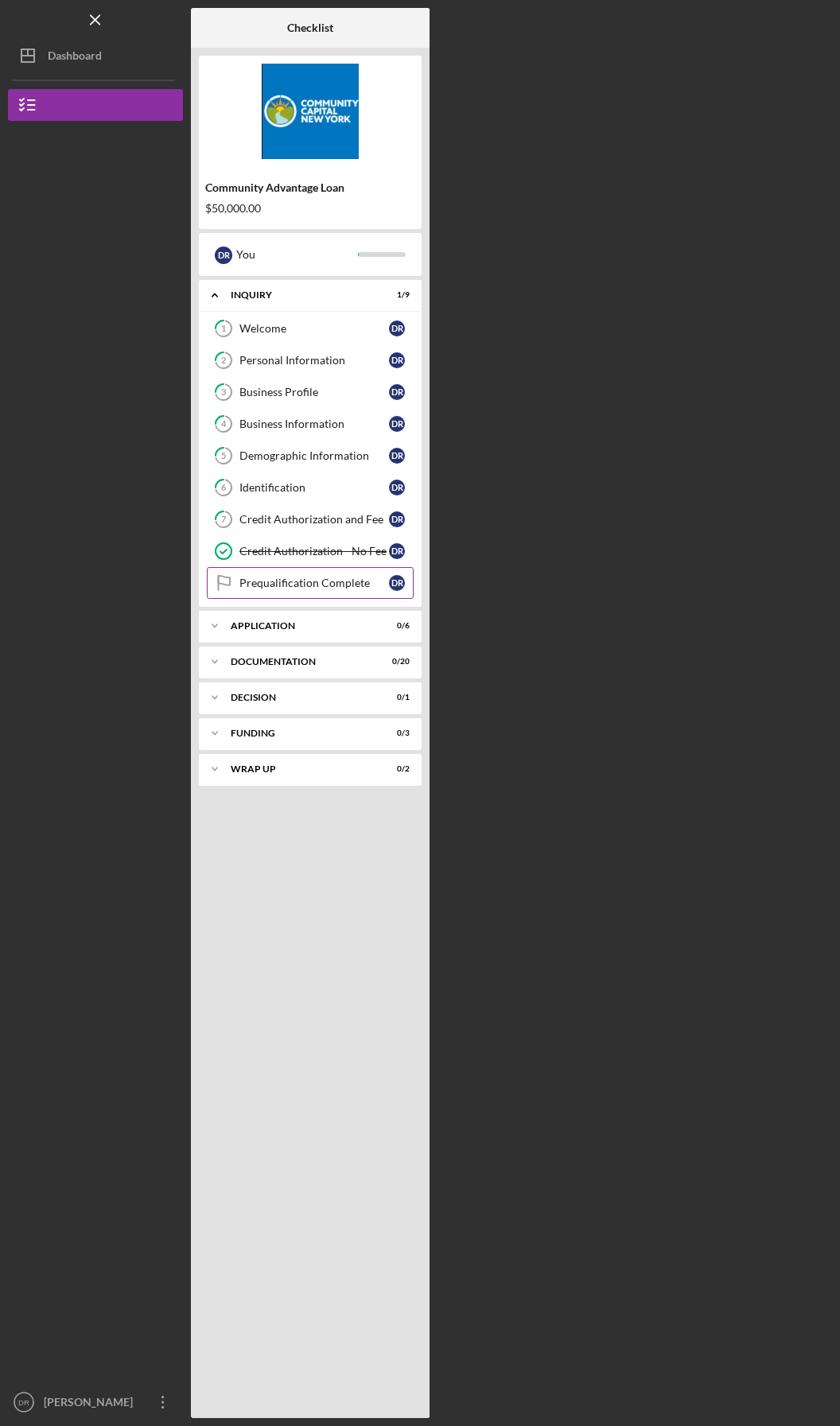
click at [306, 587] on div "Prequalification Complete" at bounding box center [313, 582] width 149 height 13
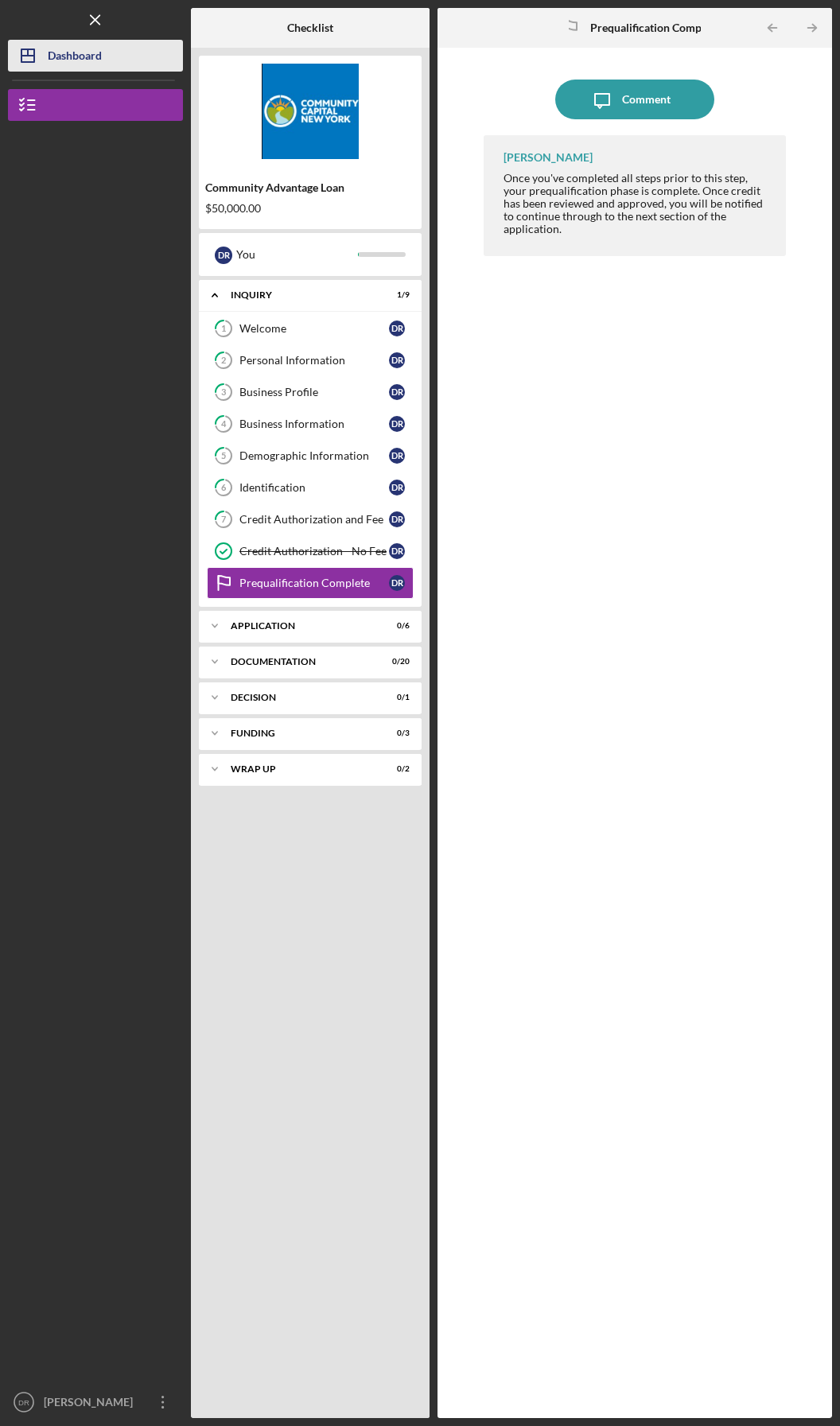
click at [46, 54] on icon "Icon/Dashboard" at bounding box center [27, 55] width 40 height 40
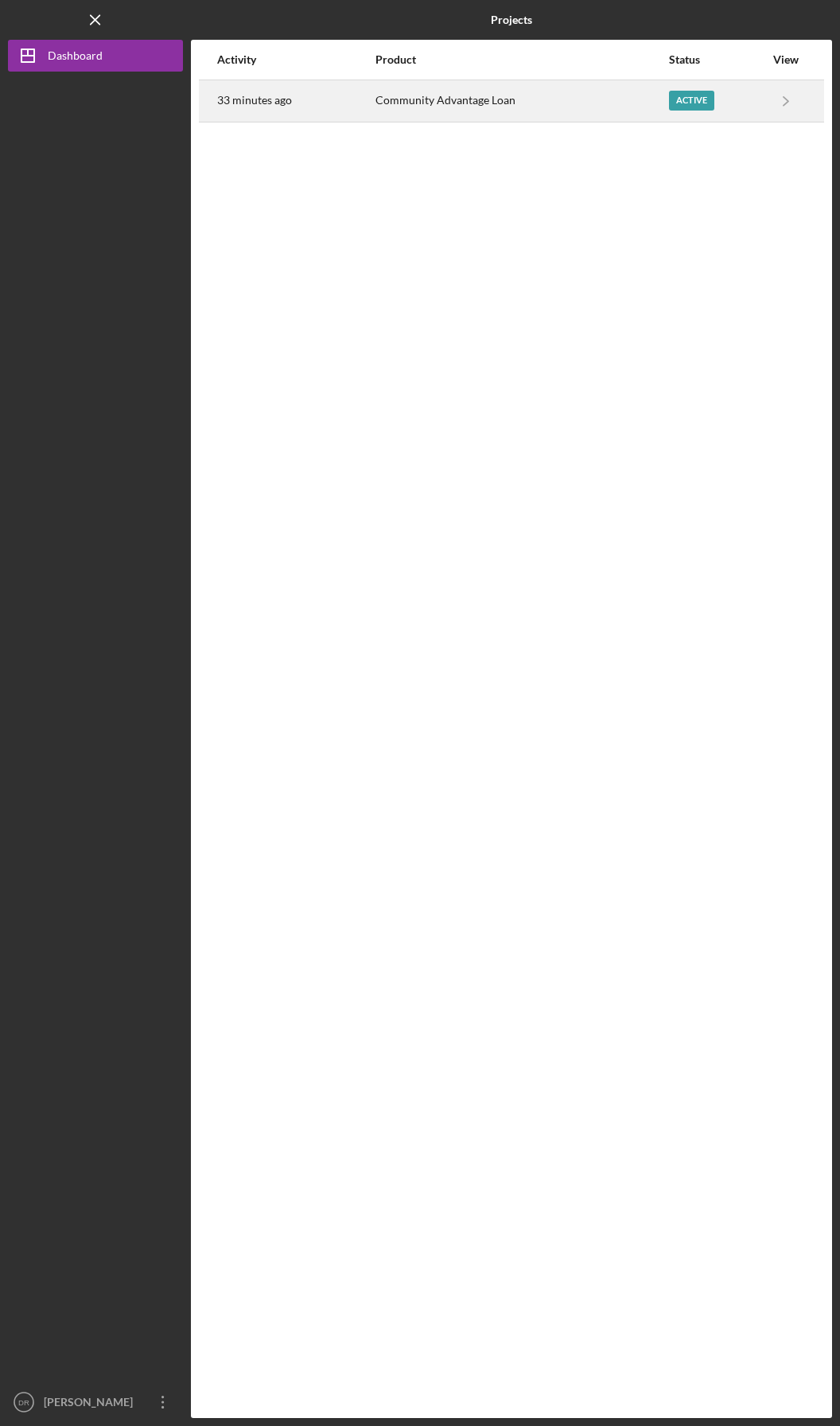
click at [687, 96] on div "Active" at bounding box center [692, 101] width 45 height 20
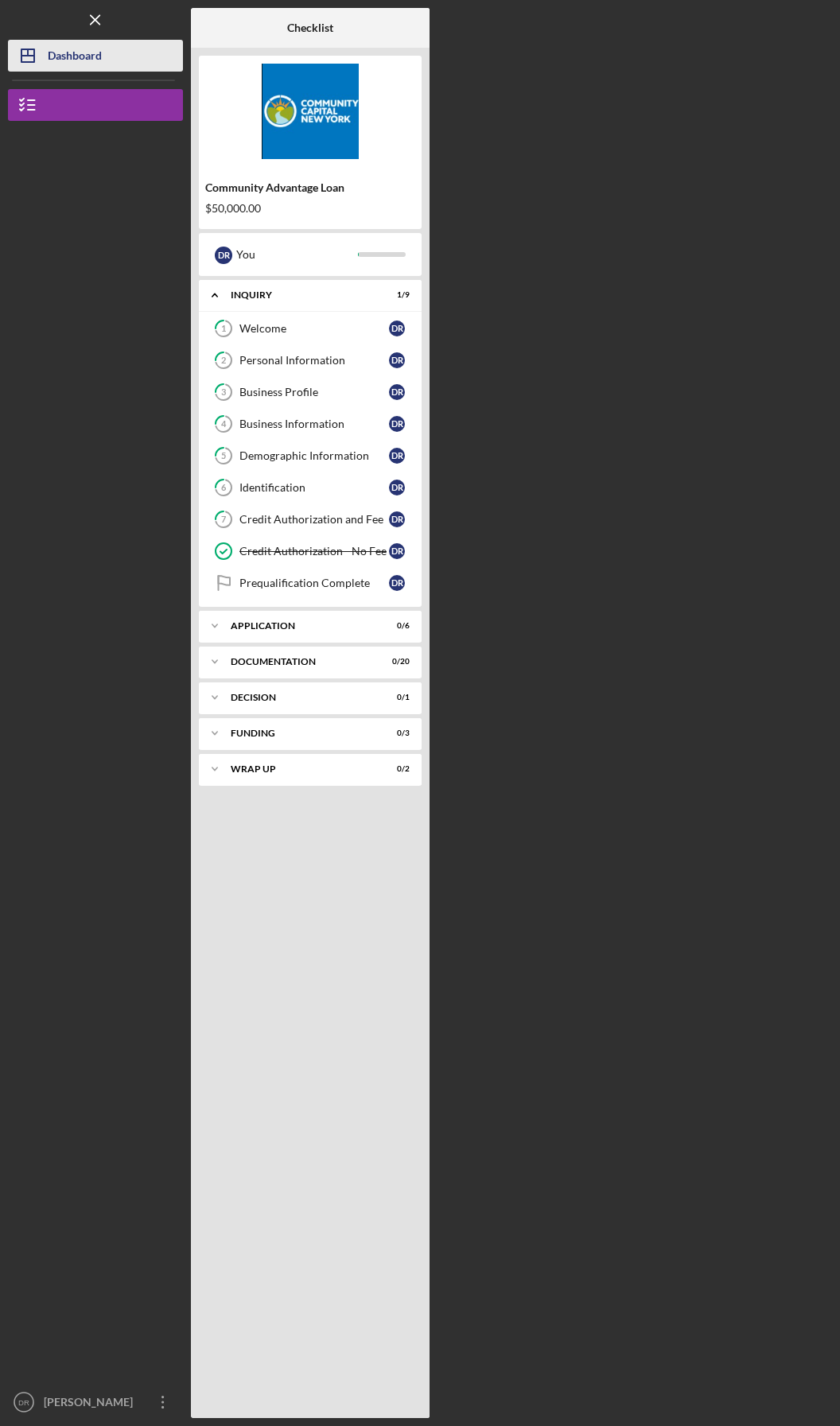
click at [88, 50] on div "Dashboard" at bounding box center [75, 57] width 54 height 35
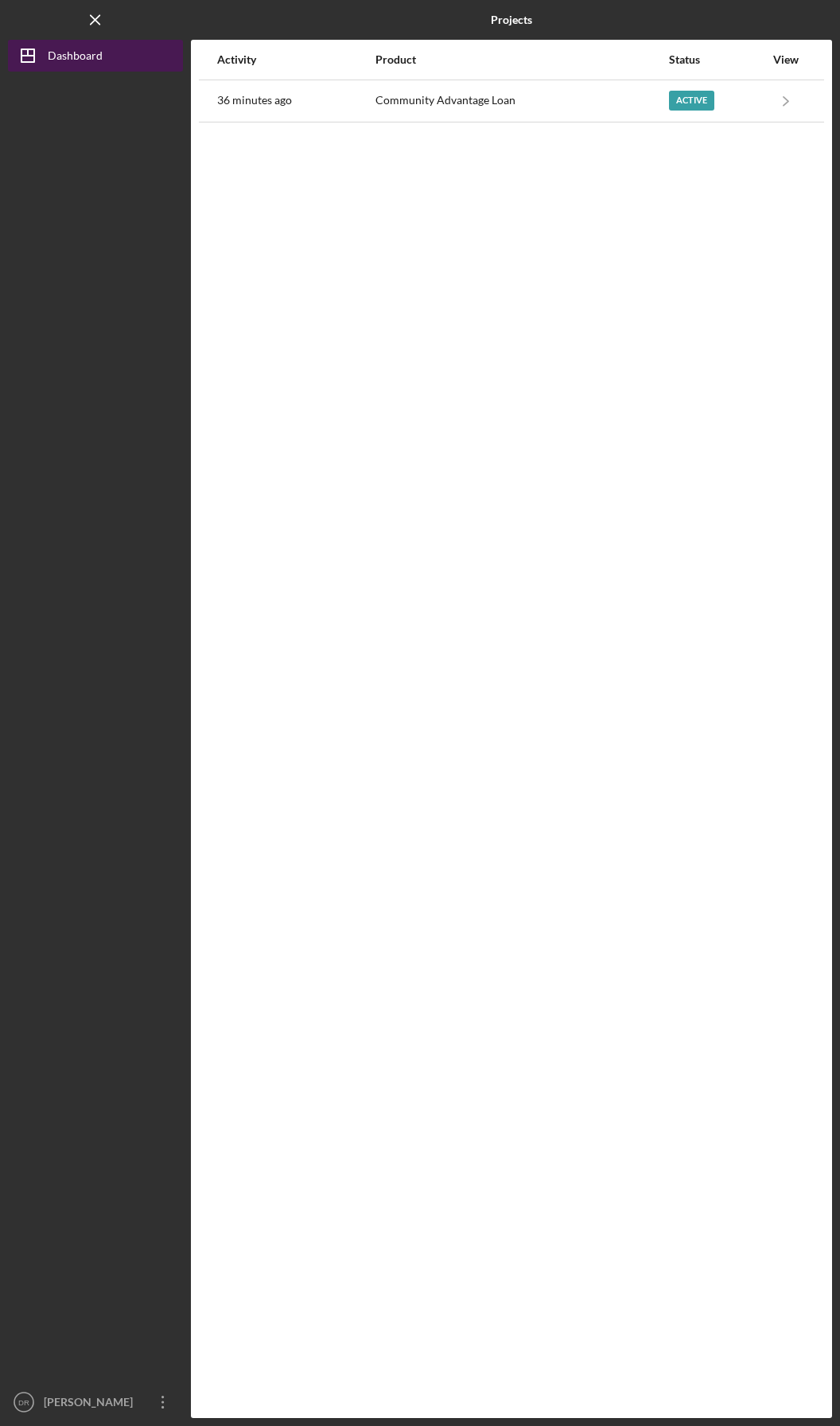
click at [74, 52] on div "Dashboard" at bounding box center [75, 57] width 55 height 35
click at [92, 23] on line "button" at bounding box center [95, 19] width 8 height 8
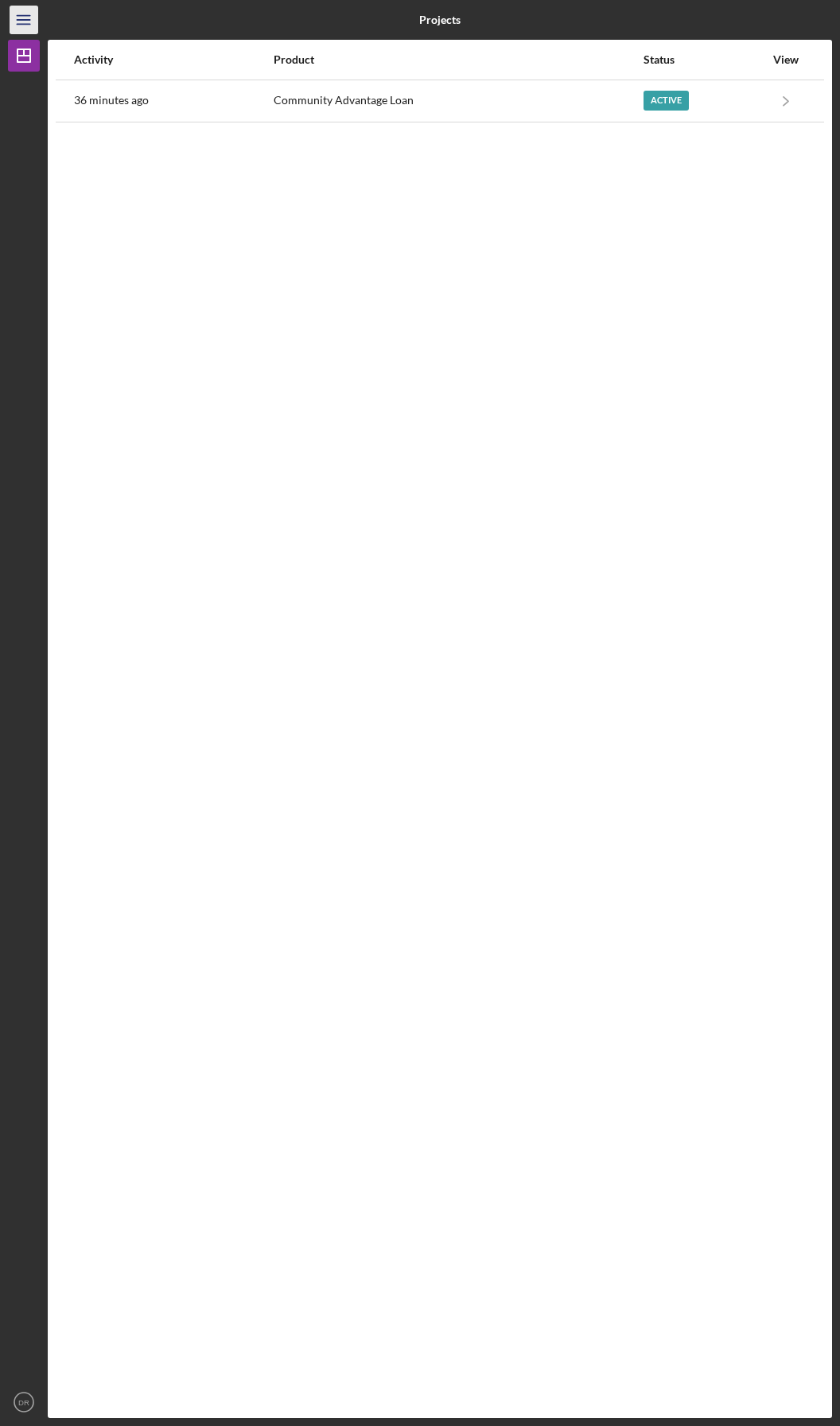
click at [22, 17] on icon "Icon/Menu" at bounding box center [24, 20] width 35 height 35
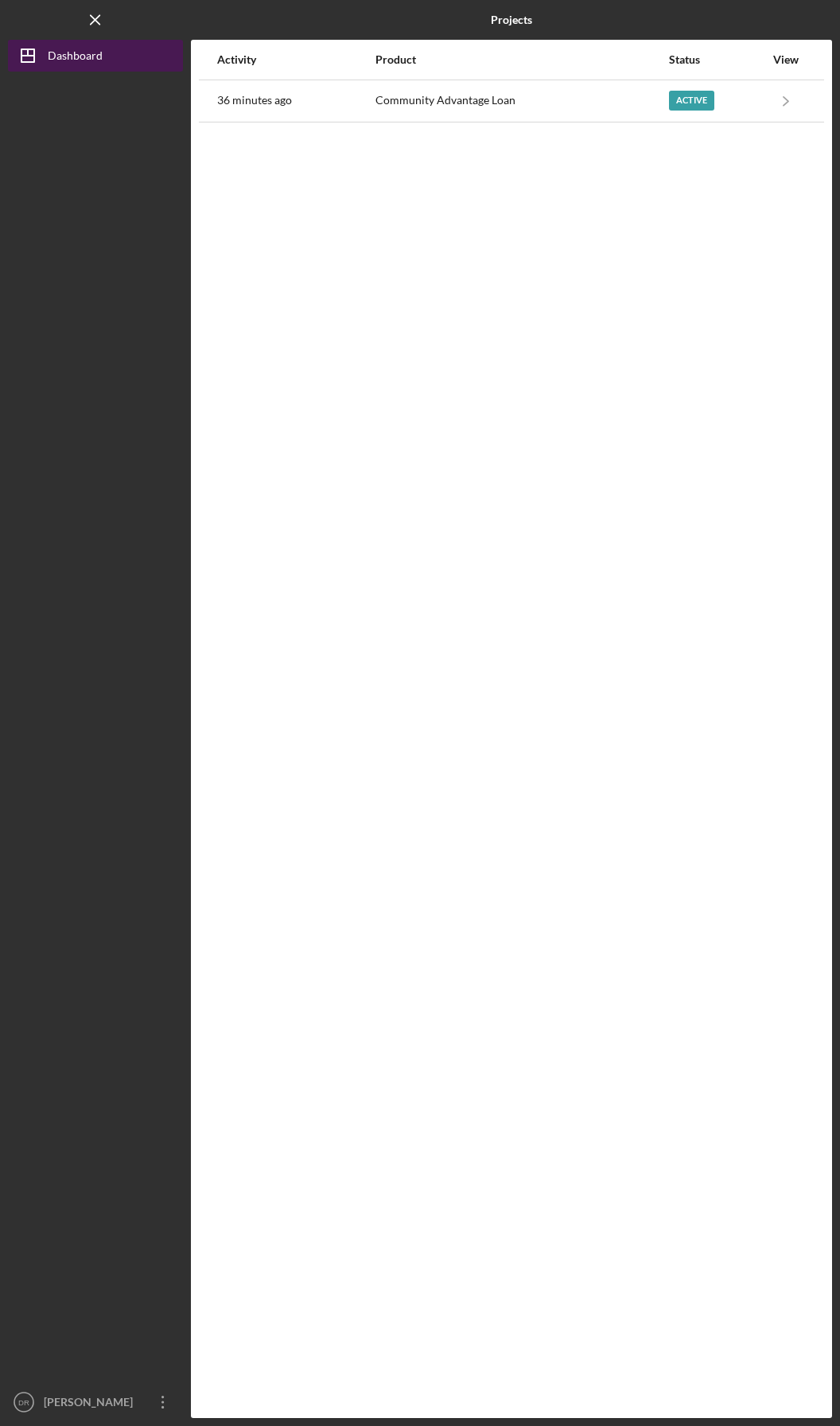
click at [51, 53] on div "Dashboard" at bounding box center [75, 57] width 55 height 35
click at [517, 13] on b "Projects" at bounding box center [511, 19] width 41 height 13
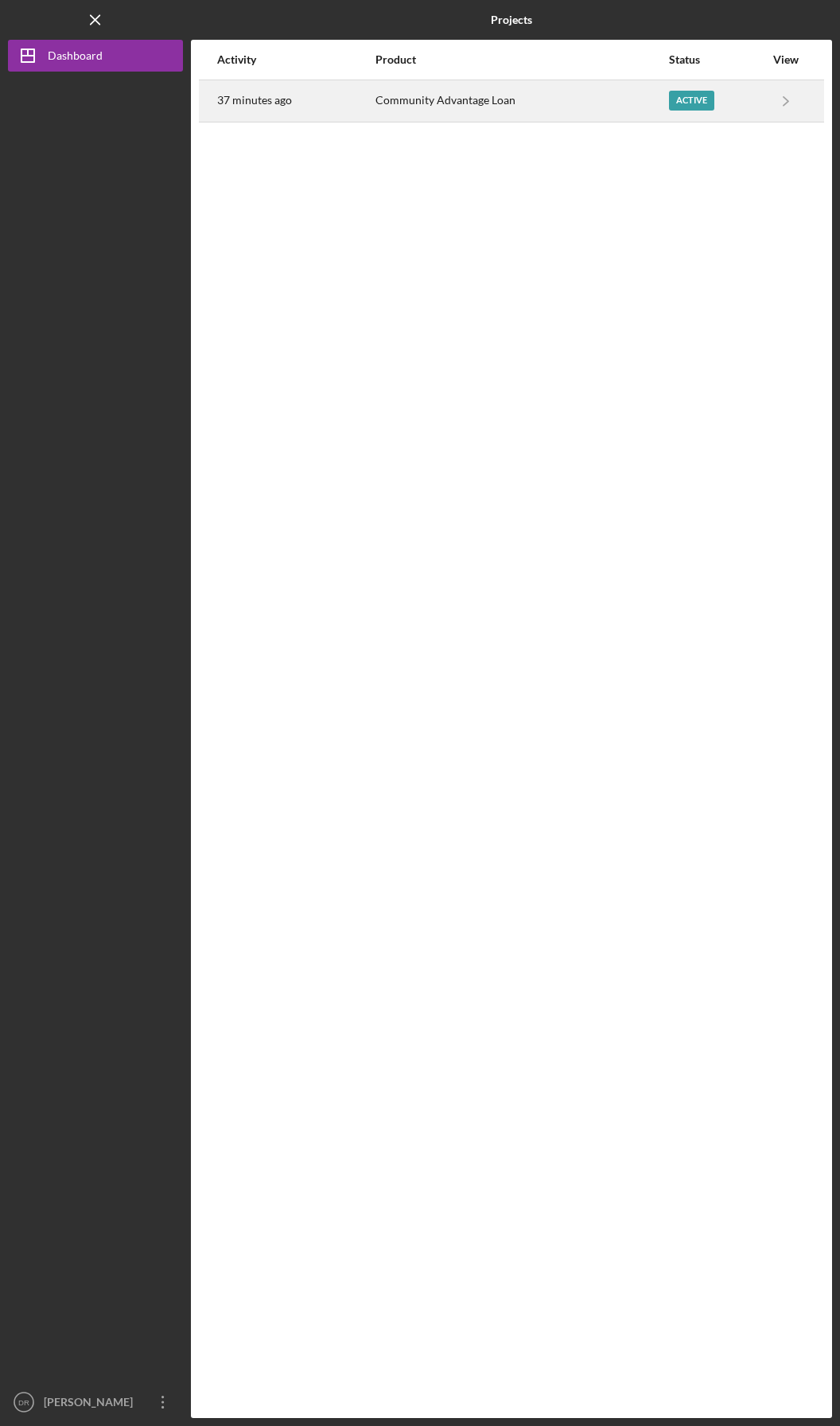
click at [682, 103] on div "Active" at bounding box center [692, 101] width 45 height 20
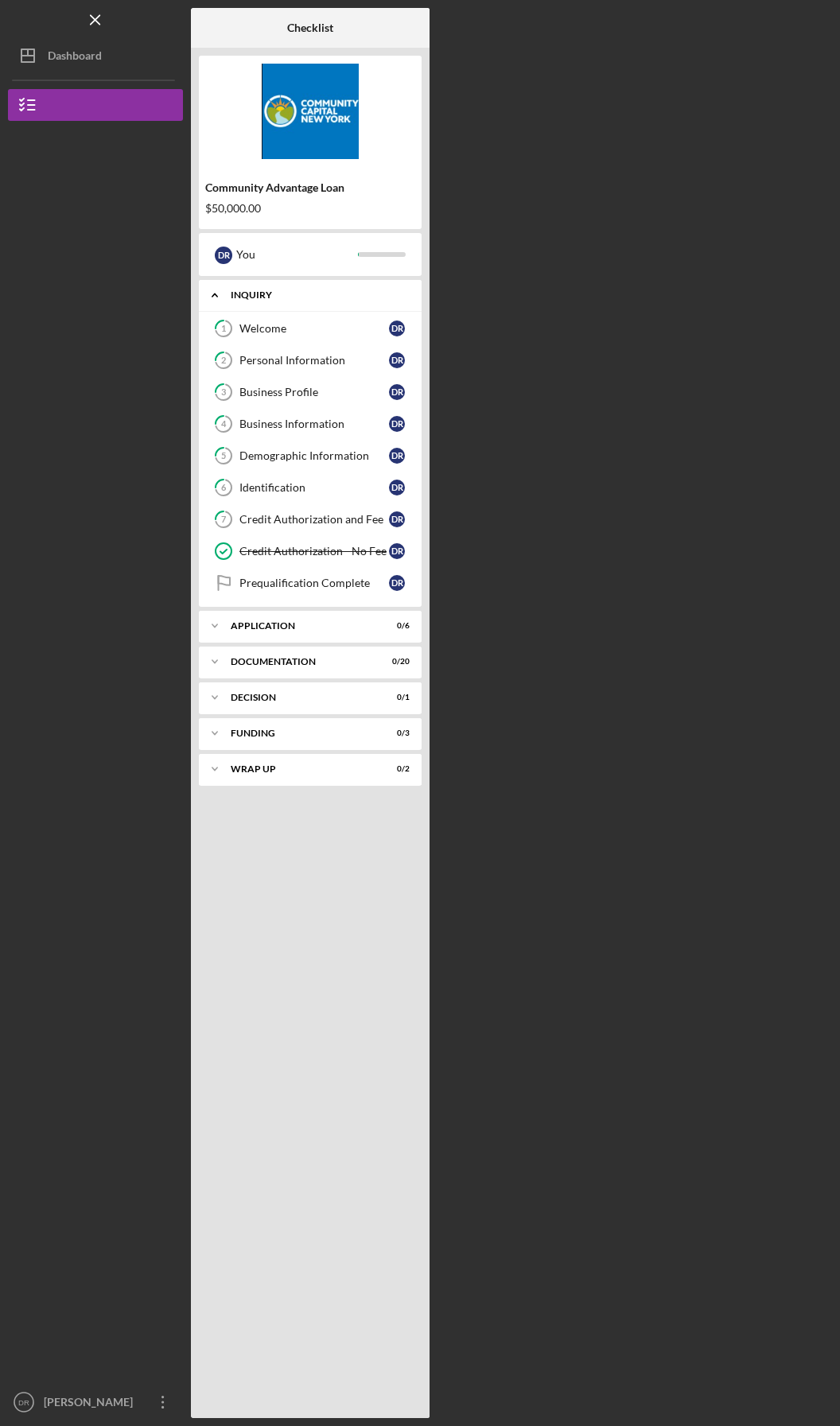
click at [213, 294] on icon "Icon/Expander" at bounding box center [215, 295] width 32 height 32
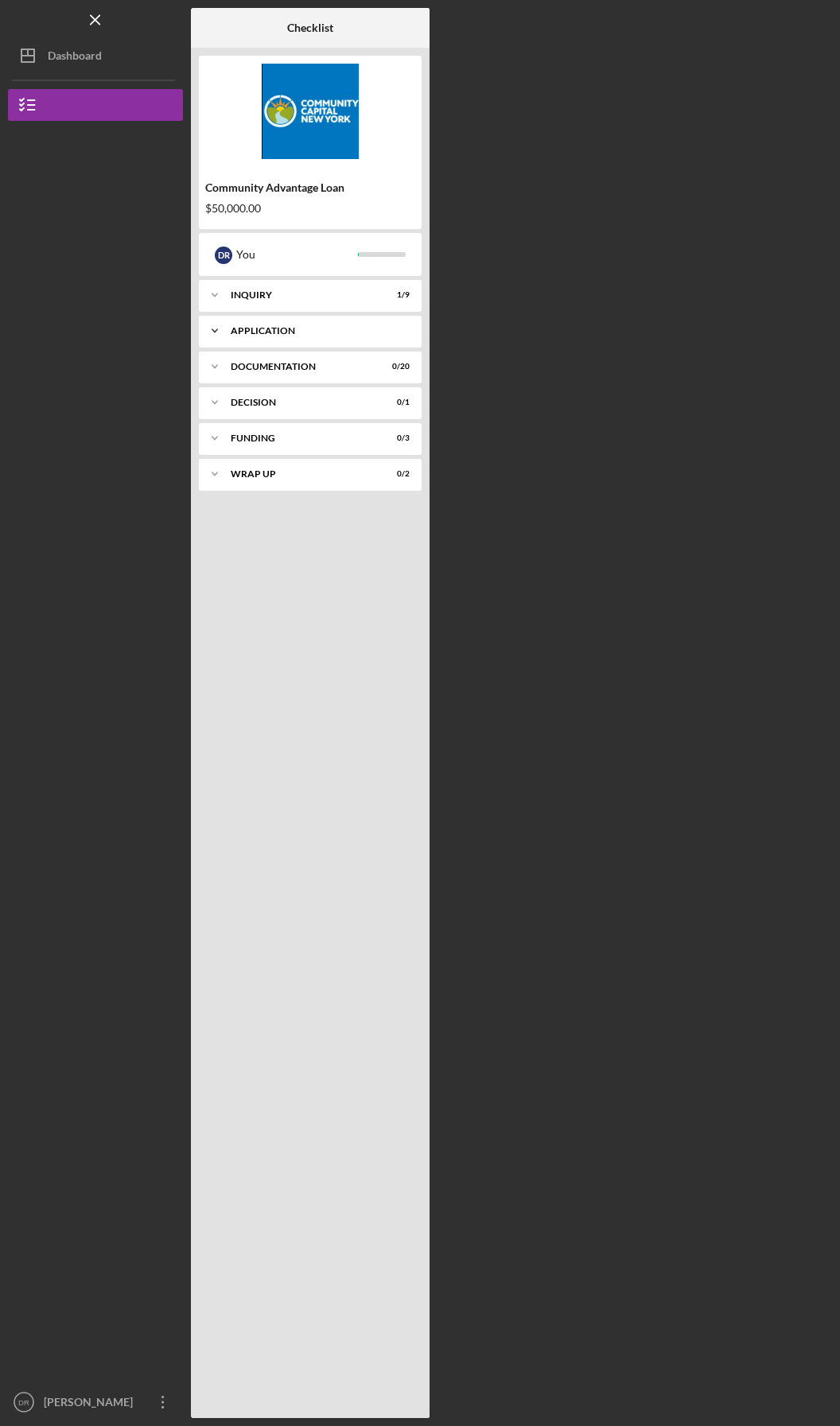
click at [217, 335] on icon "Icon/Expander" at bounding box center [215, 331] width 32 height 32
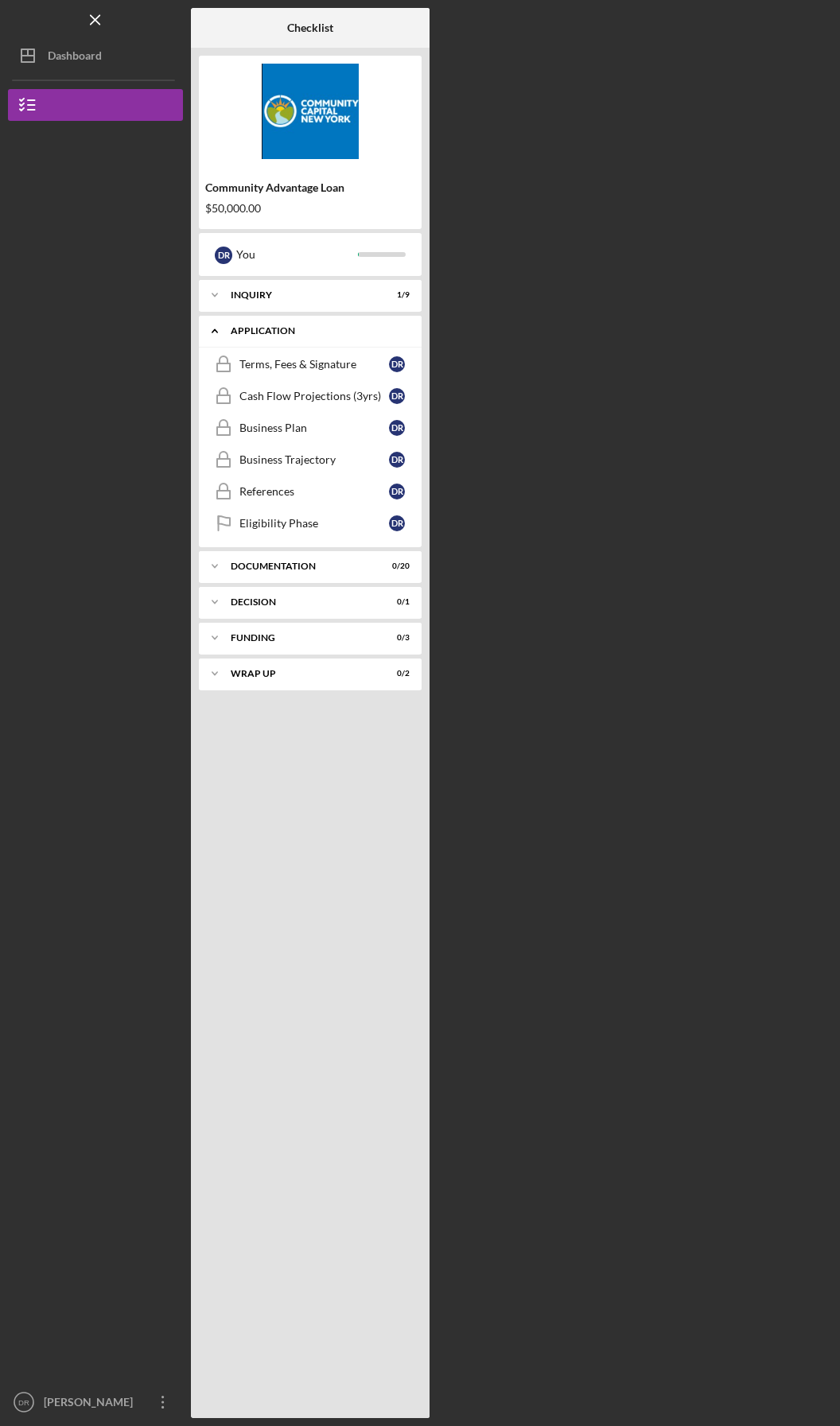
click at [217, 335] on icon "Icon/Expander" at bounding box center [215, 331] width 32 height 32
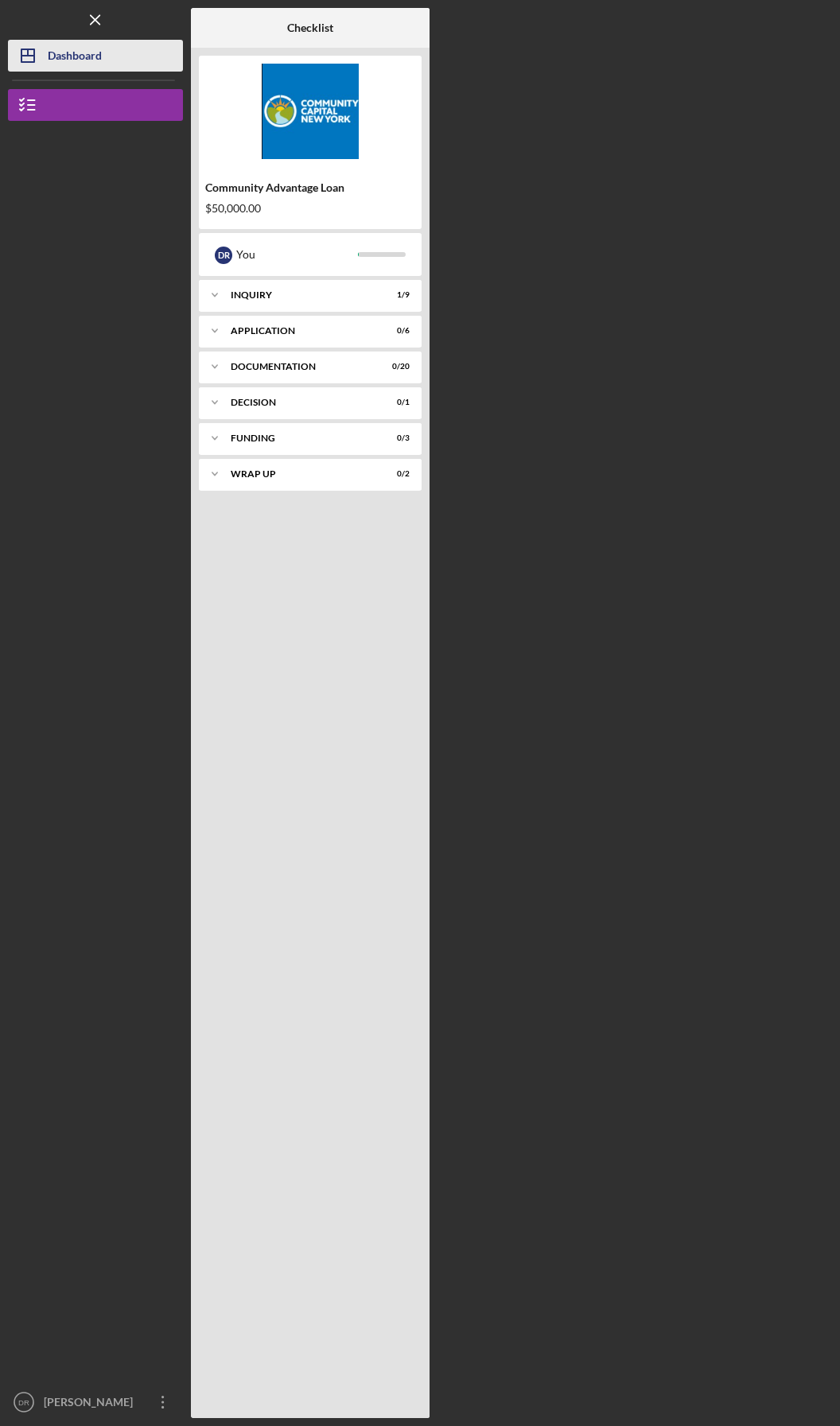
click at [74, 53] on div "Dashboard" at bounding box center [75, 57] width 54 height 35
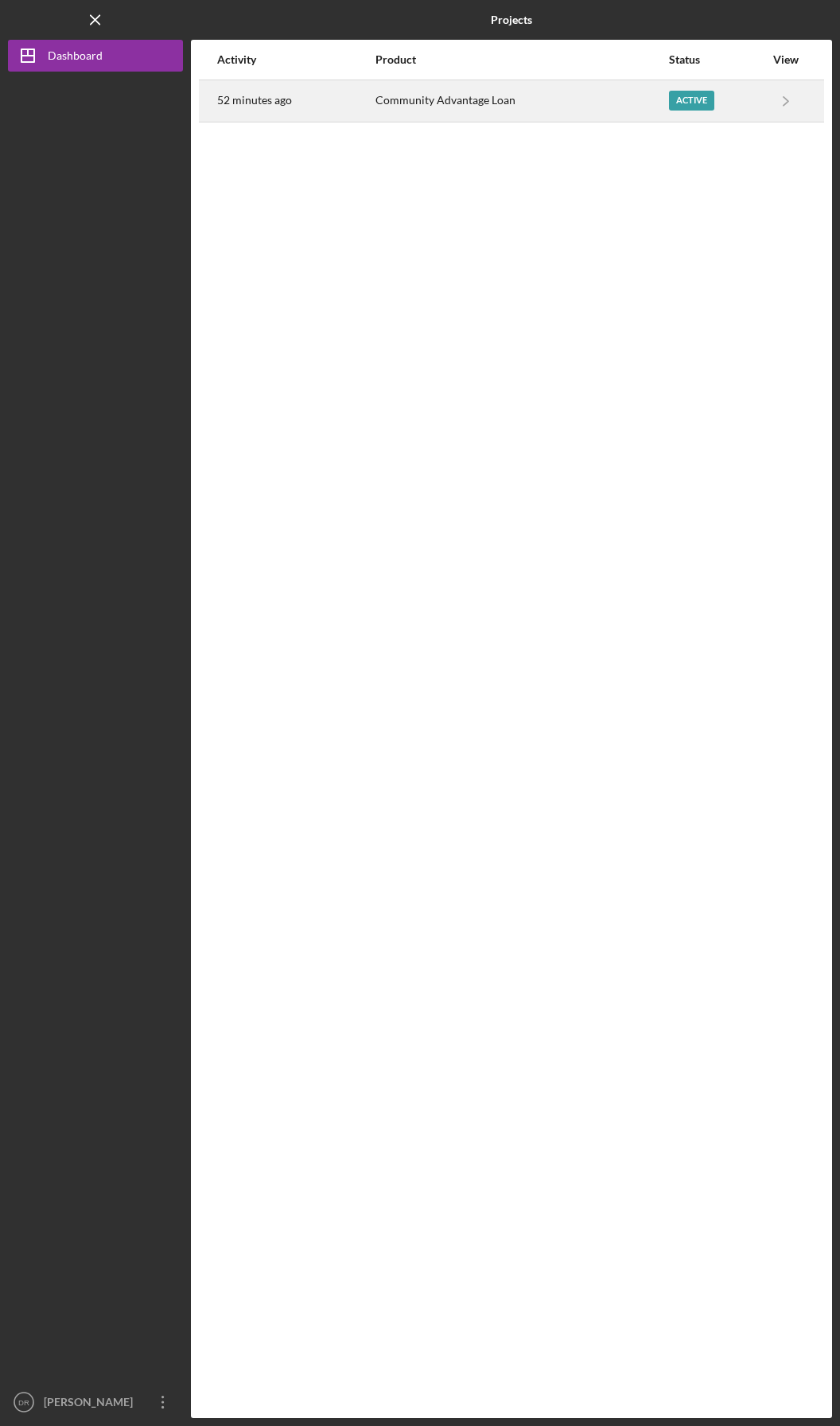
click at [712, 103] on div "Active" at bounding box center [692, 101] width 45 height 20
